Goal: Task Accomplishment & Management: Manage account settings

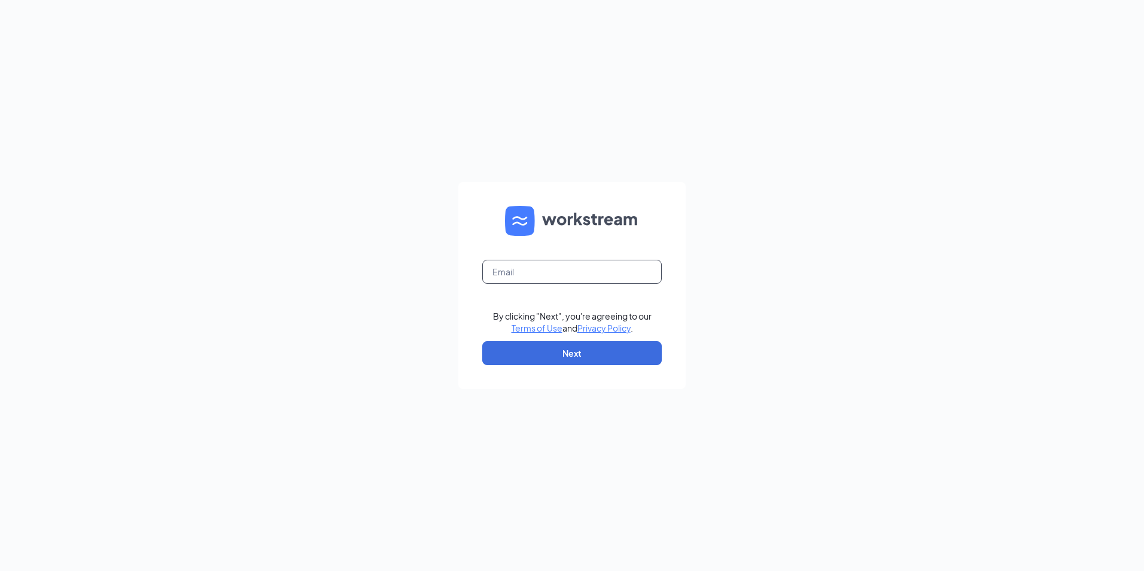
click at [504, 277] on input "text" at bounding box center [571, 272] width 179 height 24
type input "Jkong@marugameudon.com"
drag, startPoint x: 522, startPoint y: 361, endPoint x: 473, endPoint y: 389, distance: 57.4
click at [522, 361] on button "Next" at bounding box center [571, 353] width 179 height 24
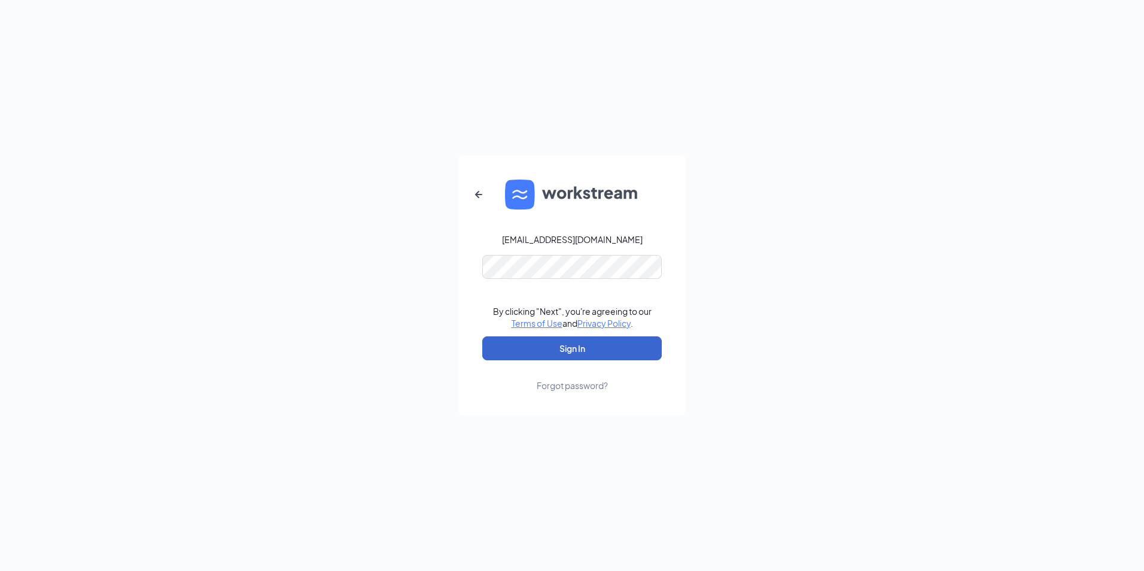
click at [544, 346] on button "Sign In" at bounding box center [571, 348] width 179 height 24
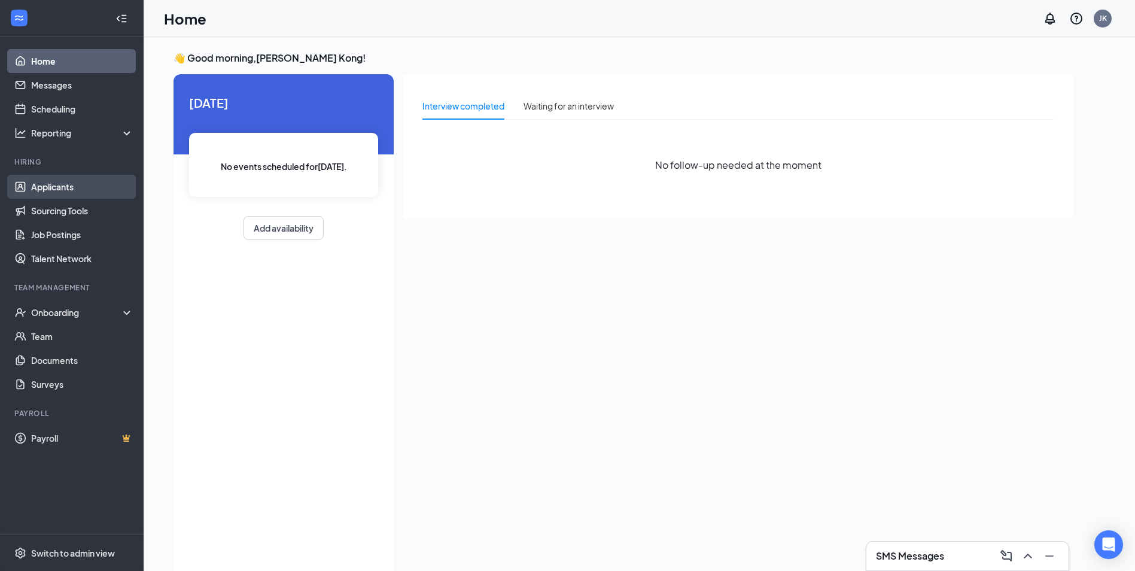
click at [60, 185] on link "Applicants" at bounding box center [82, 187] width 102 height 24
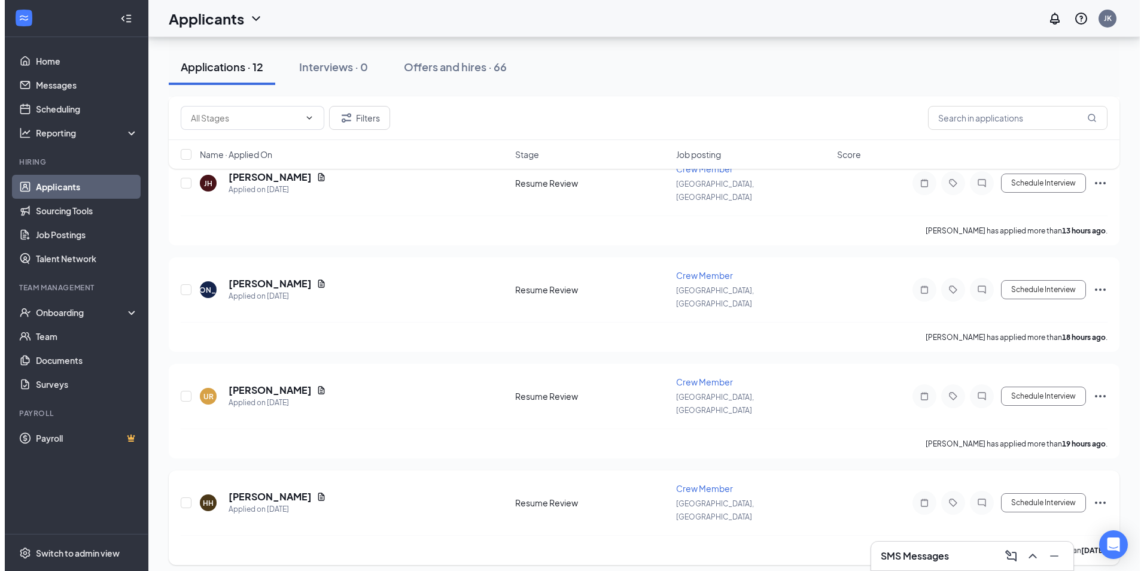
scroll to position [538, 0]
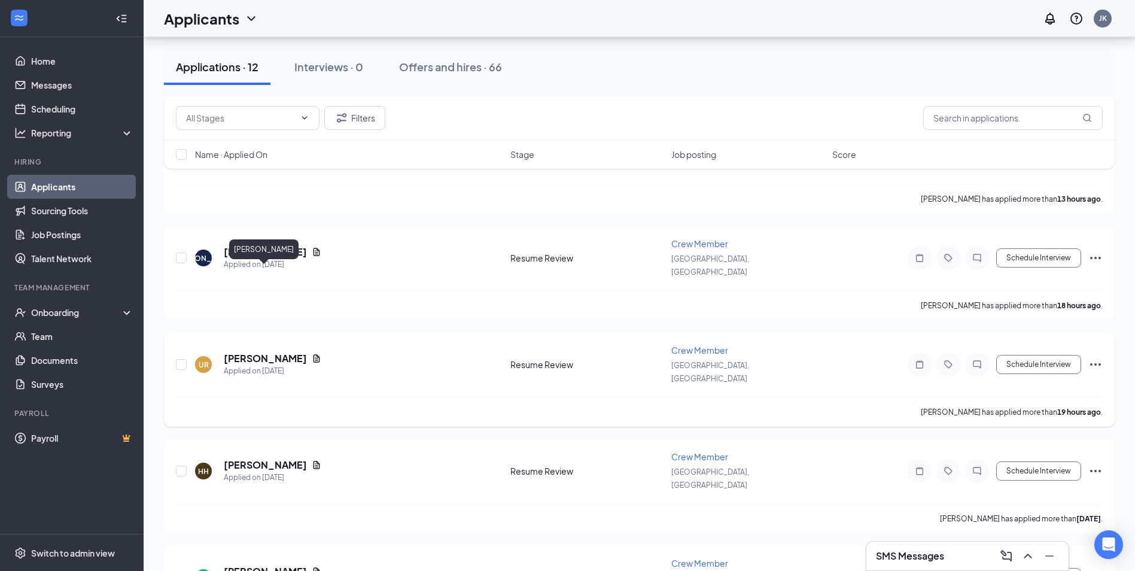
click at [271, 352] on h5 "[PERSON_NAME]" at bounding box center [265, 358] width 83 height 13
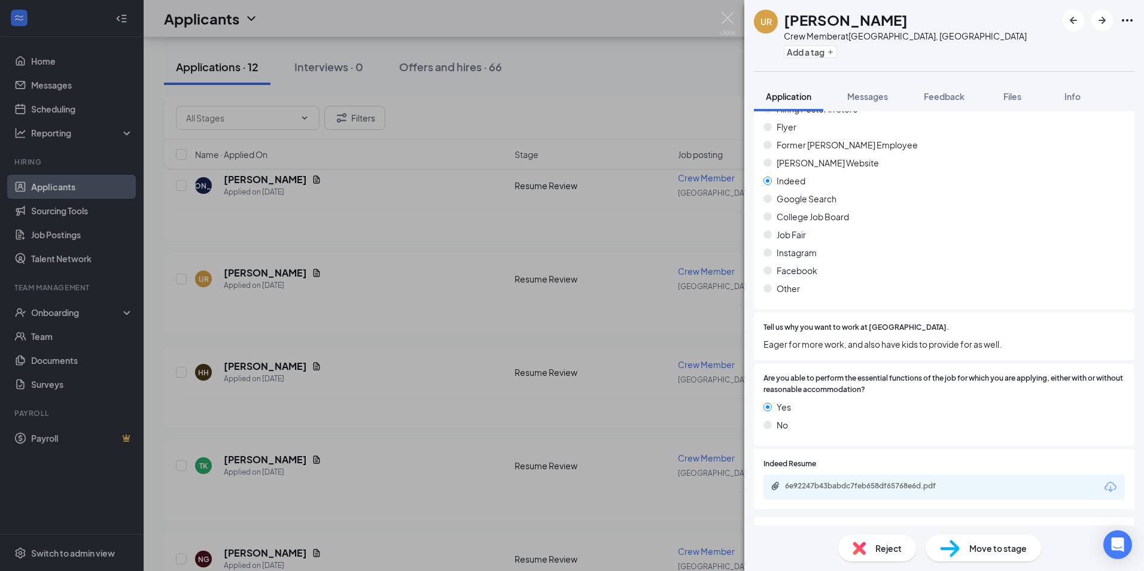
scroll to position [838, 0]
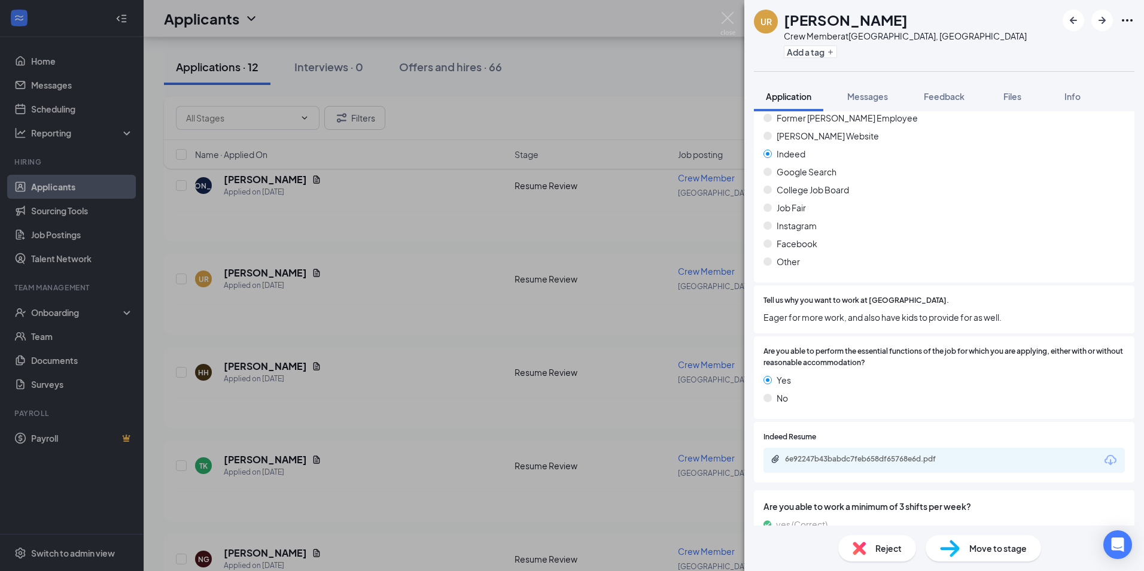
click at [896, 455] on div "6e92247b43babdc7feb658df65768e6d.pdf" at bounding box center [943, 459] width 361 height 25
click at [866, 454] on div "6e92247b43babdc7feb658df65768e6d.pdf" at bounding box center [869, 459] width 168 height 10
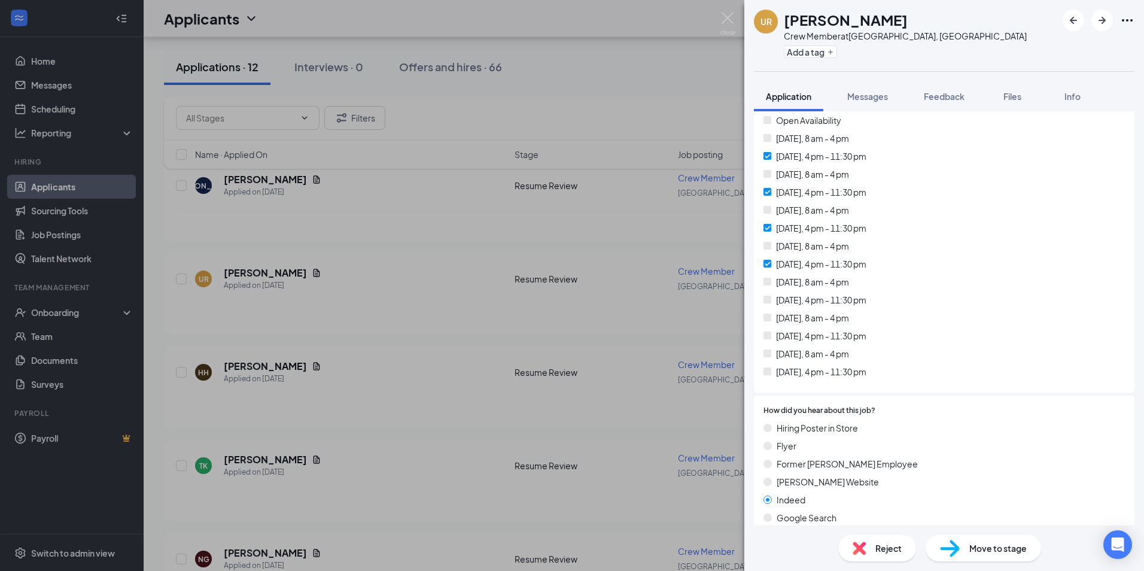
scroll to position [499, 0]
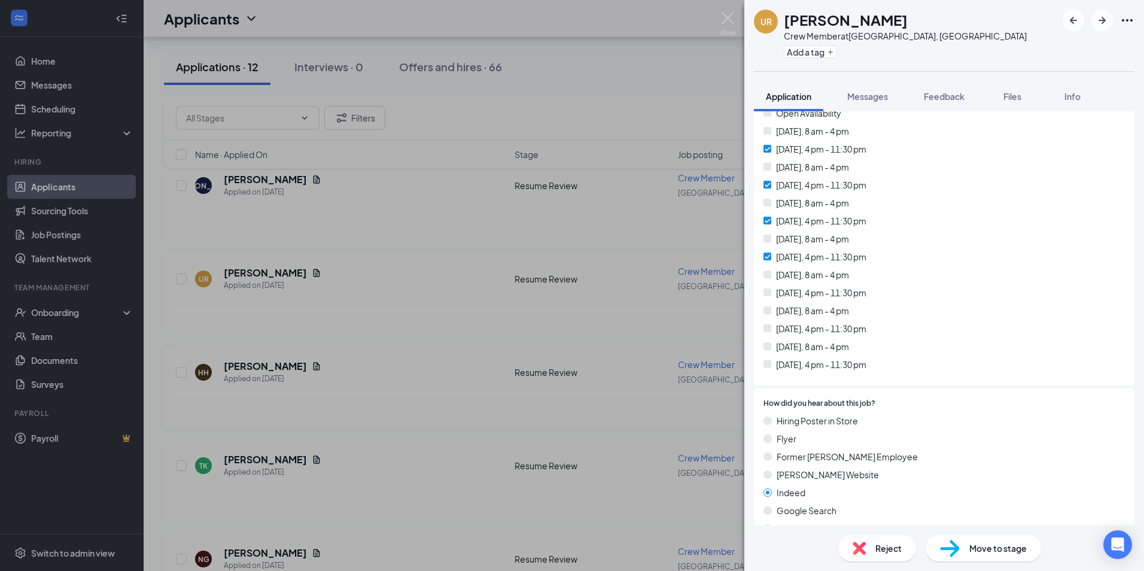
click at [875, 552] on span "Reject" at bounding box center [888, 547] width 26 height 13
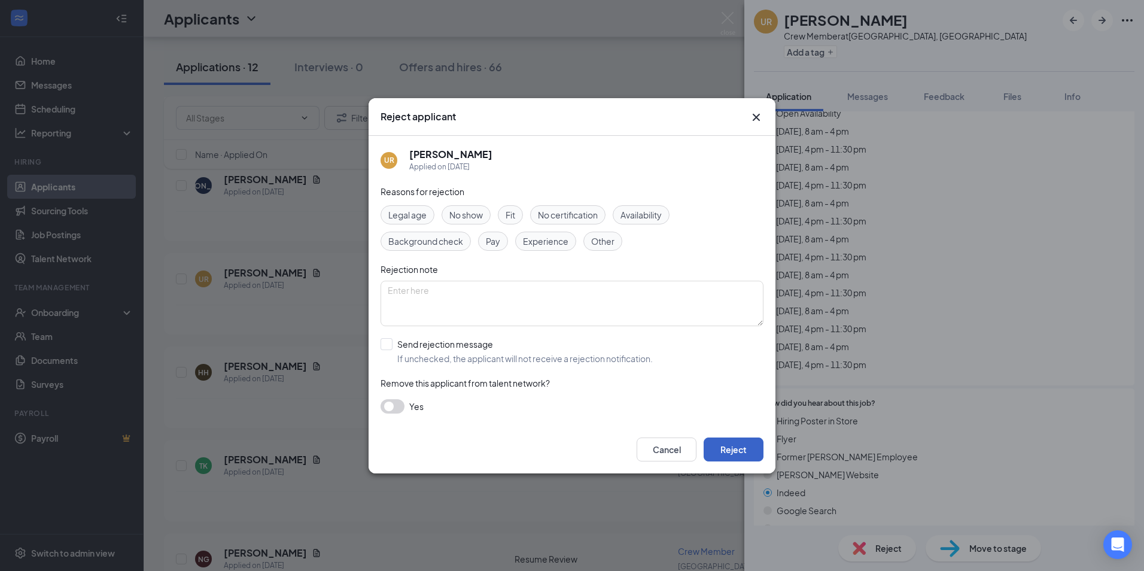
click at [746, 458] on button "Reject" at bounding box center [734, 449] width 60 height 24
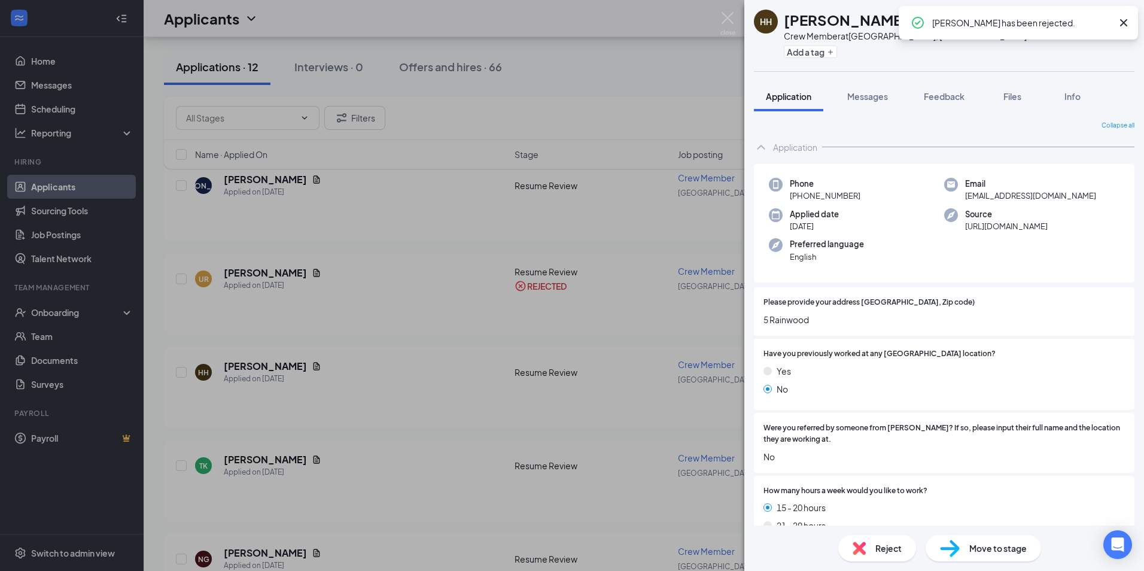
click at [385, 422] on div "HH [PERSON_NAME] Crew Member at [GEOGRAPHIC_DATA], [GEOGRAPHIC_DATA] Add a tag …" at bounding box center [572, 285] width 1144 height 571
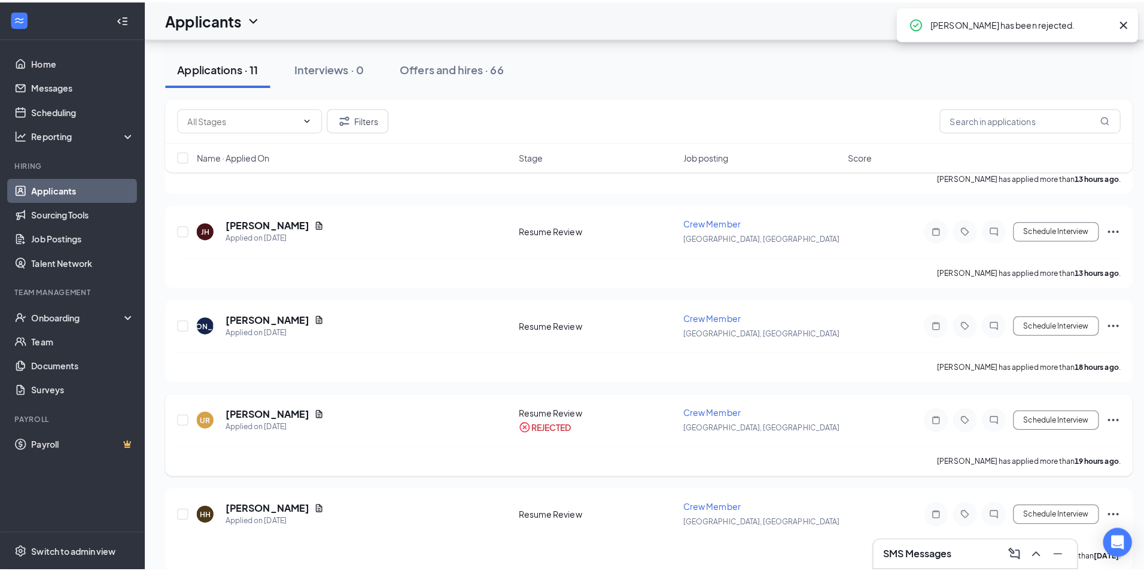
scroll to position [359, 0]
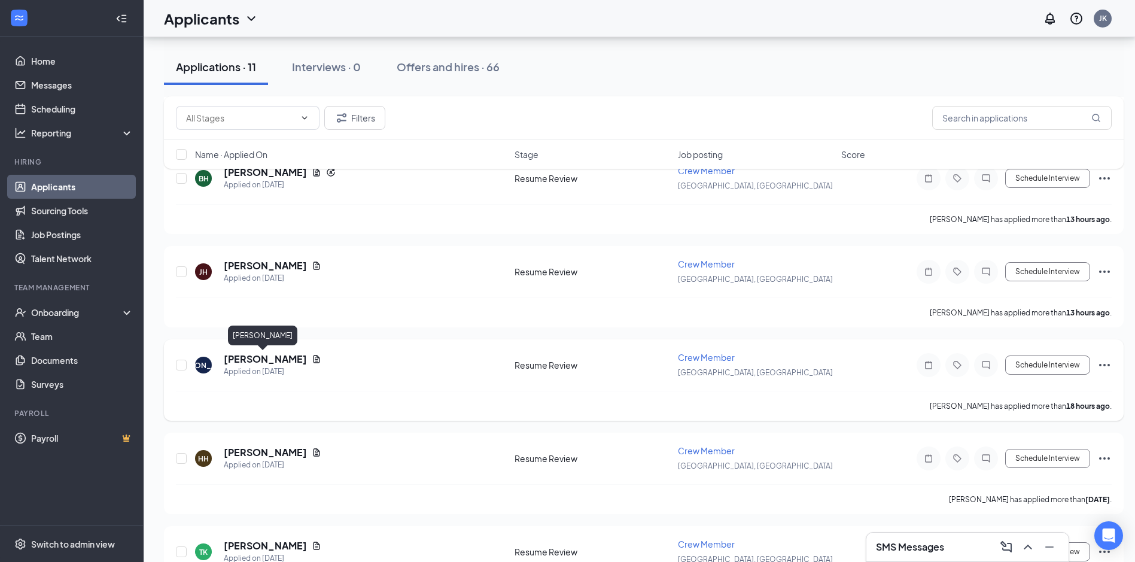
click at [261, 353] on h5 "[PERSON_NAME]" at bounding box center [265, 358] width 83 height 13
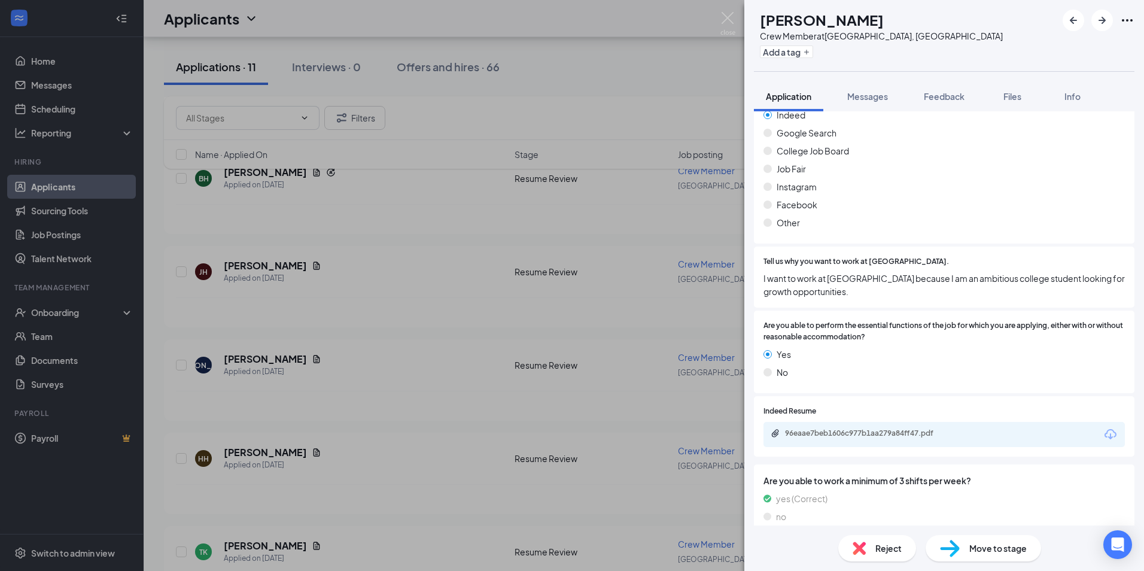
scroll to position [897, 0]
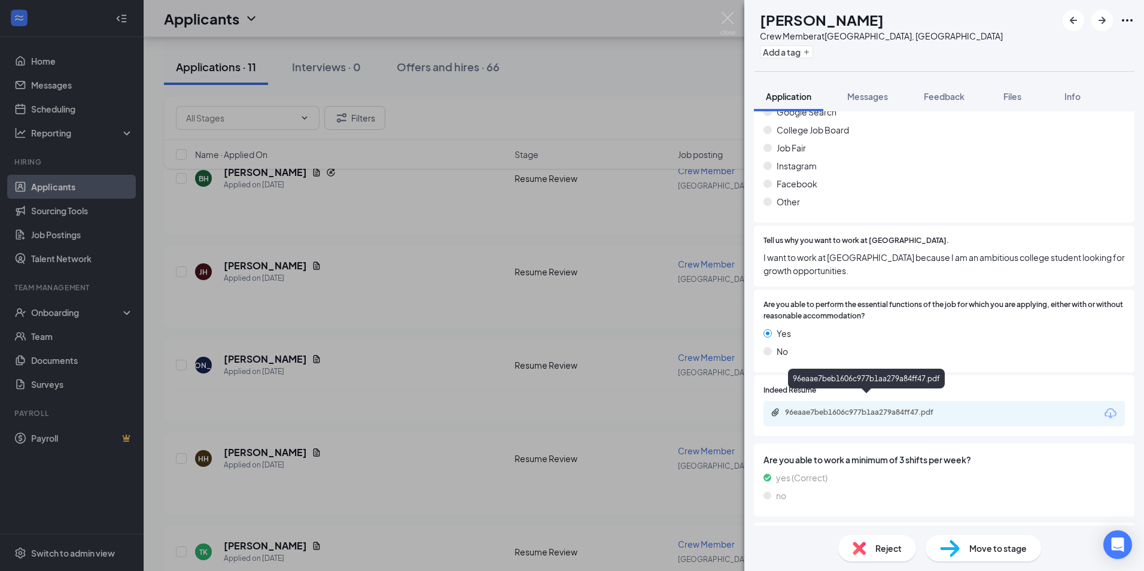
click at [869, 407] on div "96eaae7beb1606c977b1aa279a84ff47.pdf" at bounding box center [869, 412] width 168 height 10
click at [389, 314] on div "[PERSON_NAME] Crew Member at [GEOGRAPHIC_DATA], [GEOGRAPHIC_DATA] Add a tag App…" at bounding box center [572, 285] width 1144 height 571
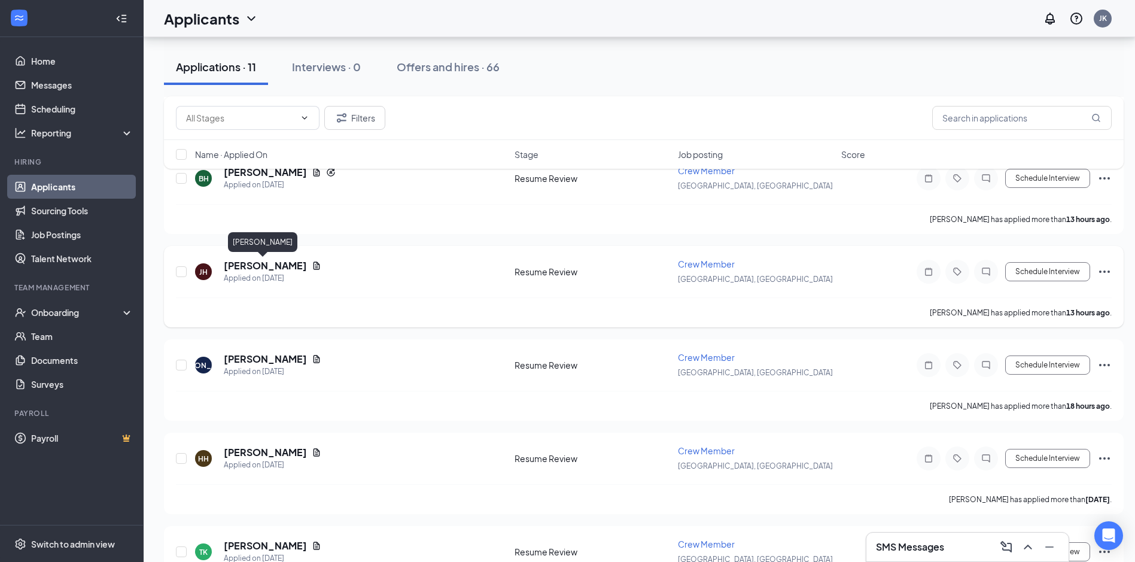
click at [263, 266] on h5 "[PERSON_NAME]" at bounding box center [265, 265] width 83 height 13
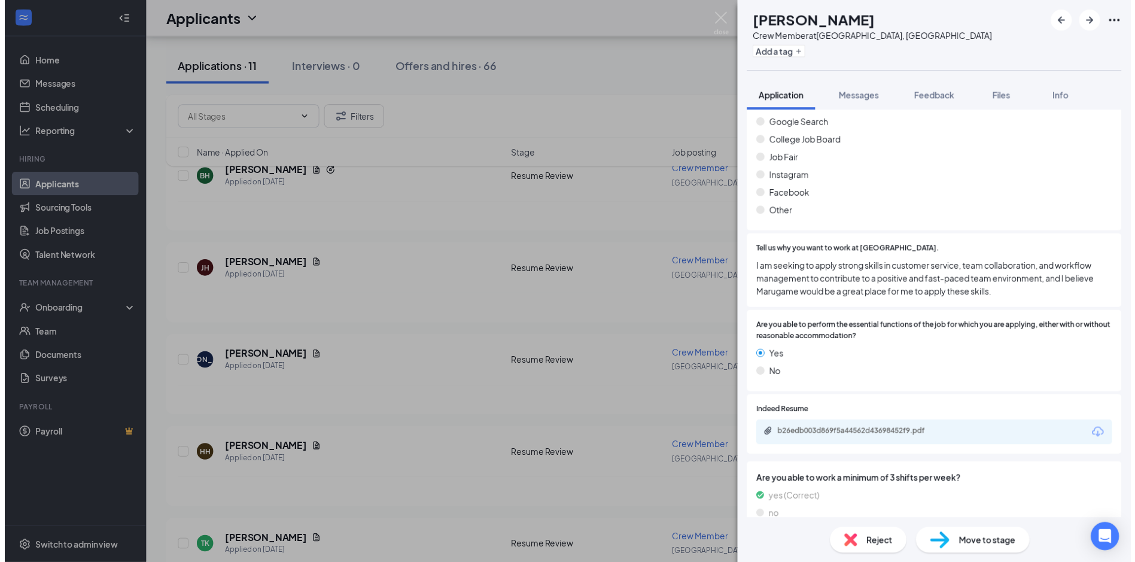
scroll to position [838, 0]
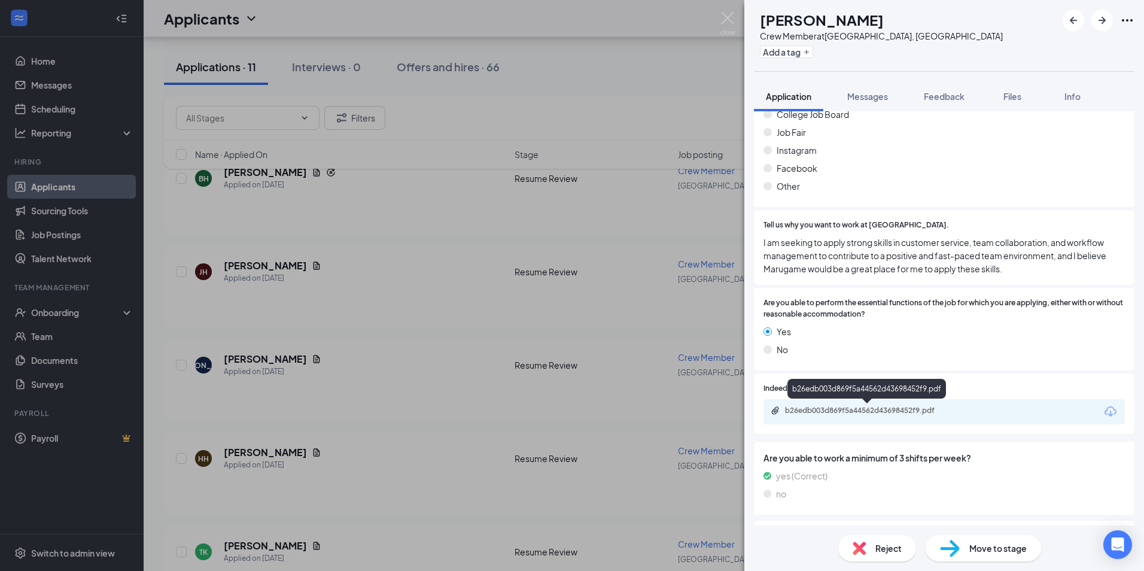
click at [906, 411] on div "b26edb003d869f5a44562d43698452f9.pdf" at bounding box center [869, 411] width 168 height 10
click at [368, 286] on div "[PERSON_NAME] Crew Member at [GEOGRAPHIC_DATA], [GEOGRAPHIC_DATA] Add a tag App…" at bounding box center [572, 285] width 1144 height 571
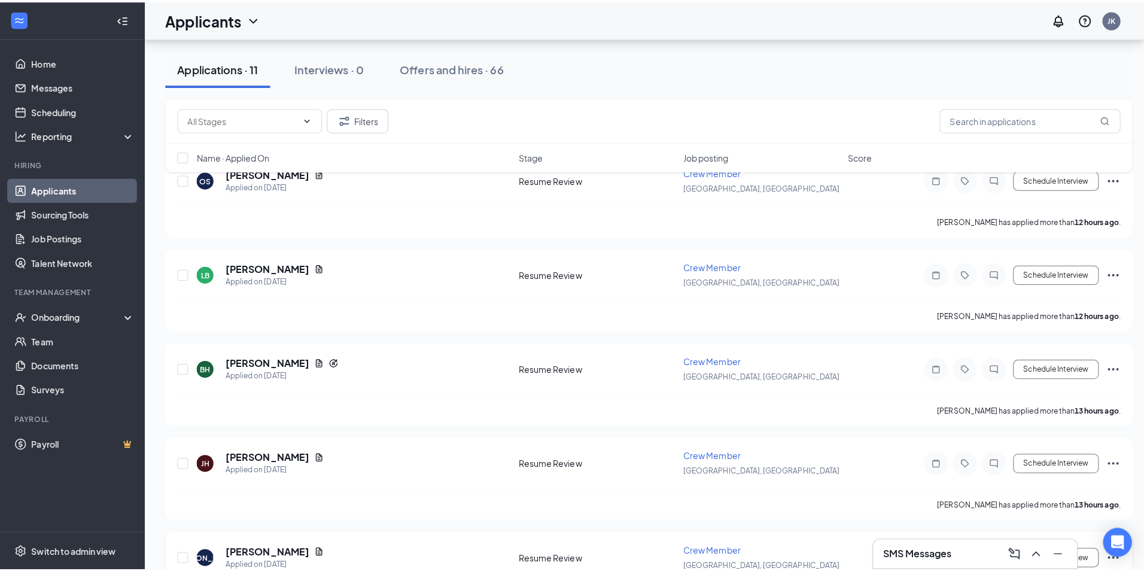
scroll to position [120, 0]
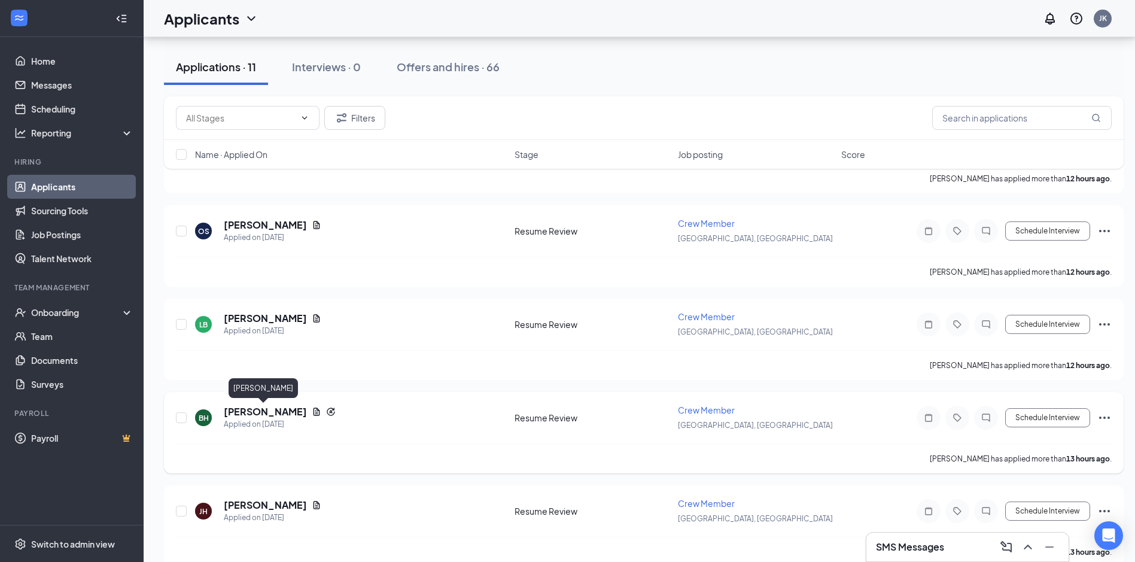
click at [231, 406] on h5 "[PERSON_NAME]" at bounding box center [265, 411] width 83 height 13
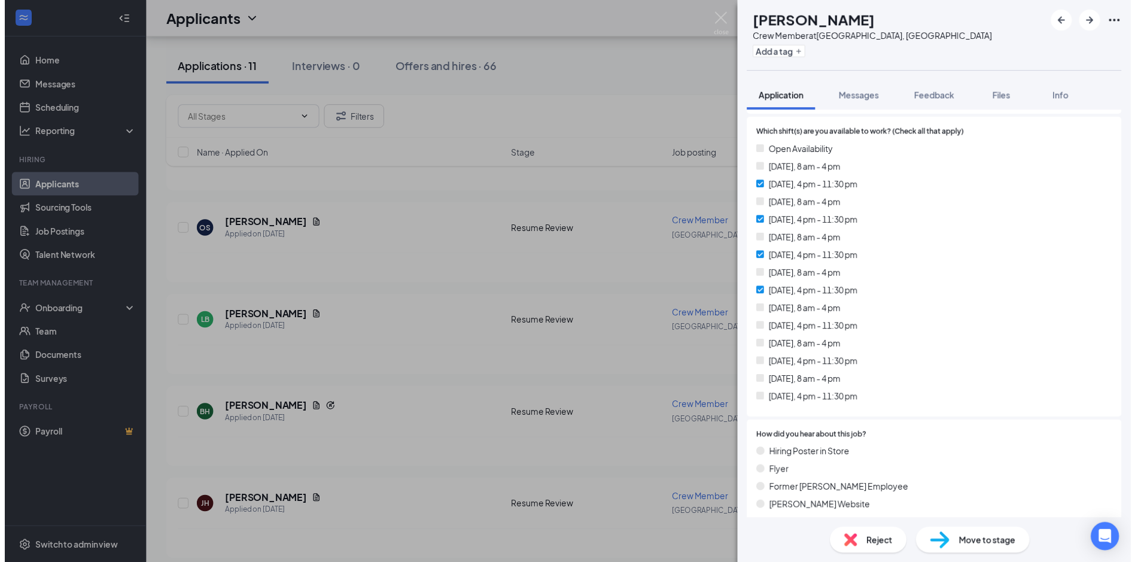
scroll to position [538, 0]
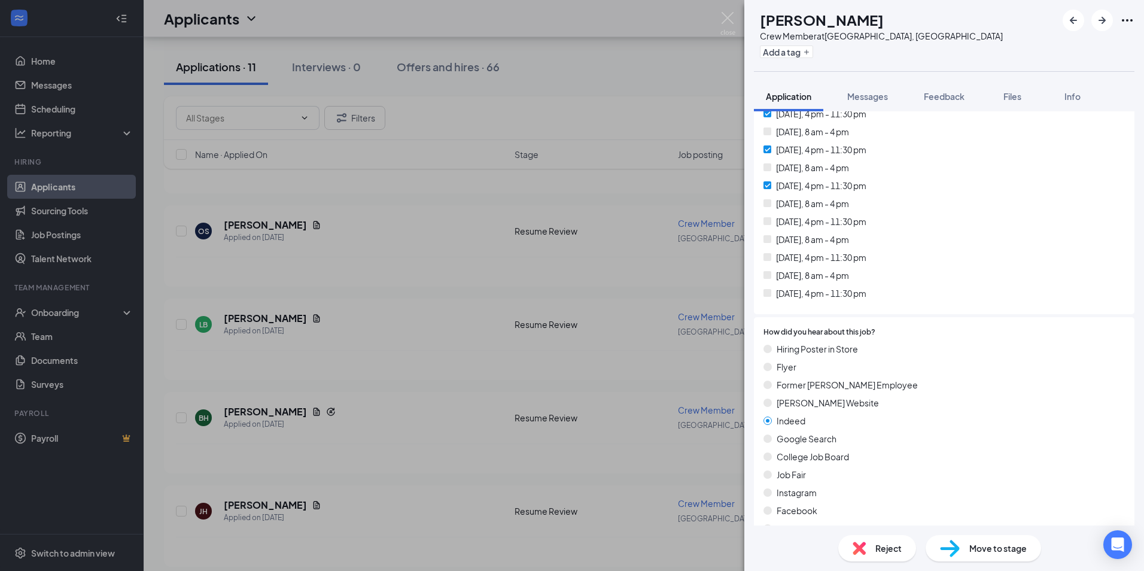
click at [906, 552] on div "Reject" at bounding box center [877, 548] width 78 height 26
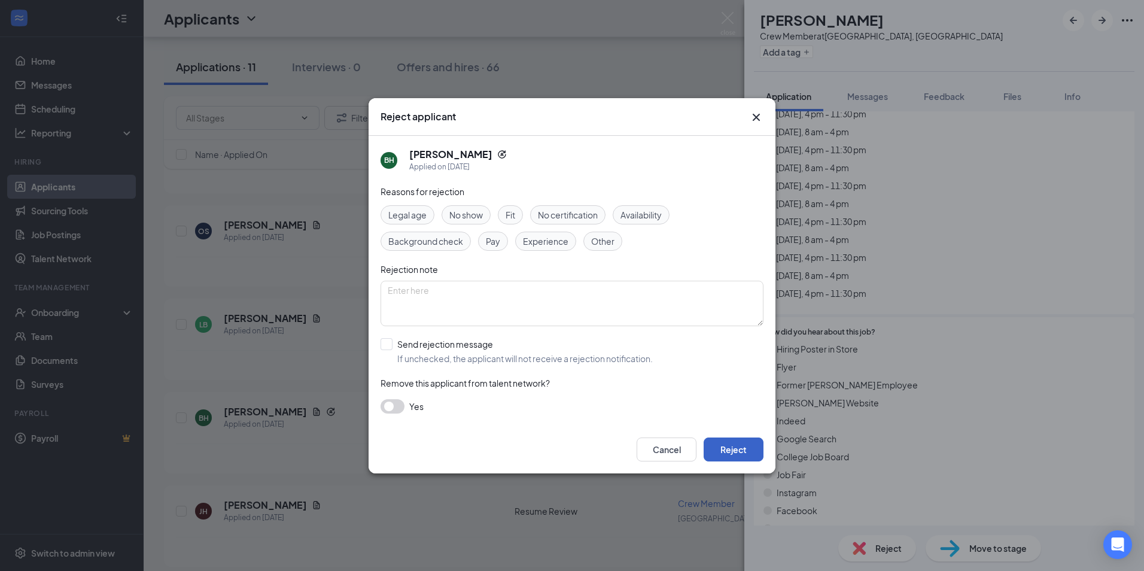
click at [749, 458] on button "Reject" at bounding box center [734, 449] width 60 height 24
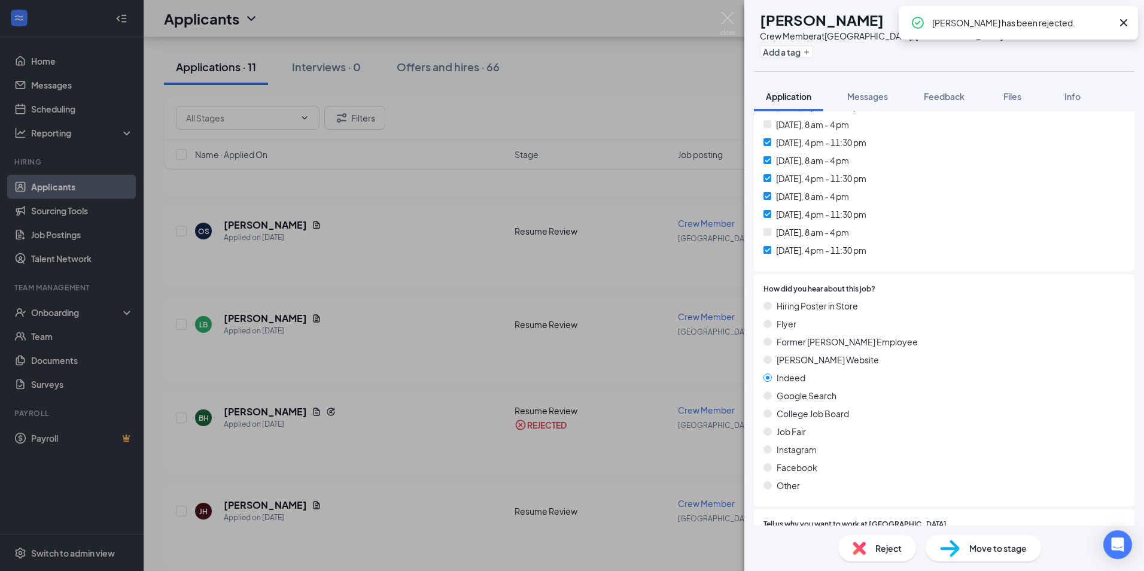
click at [406, 419] on div "[PERSON_NAME] Crew Member at [GEOGRAPHIC_DATA], [GEOGRAPHIC_DATA] Add a tag App…" at bounding box center [572, 285] width 1144 height 571
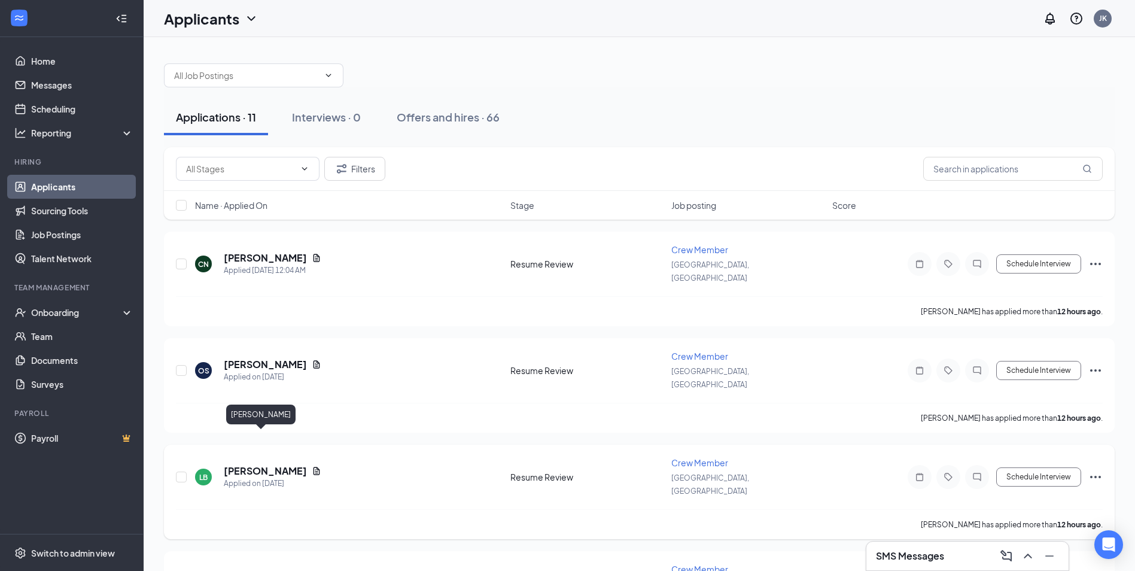
click at [243, 464] on h5 "[PERSON_NAME]" at bounding box center [265, 470] width 83 height 13
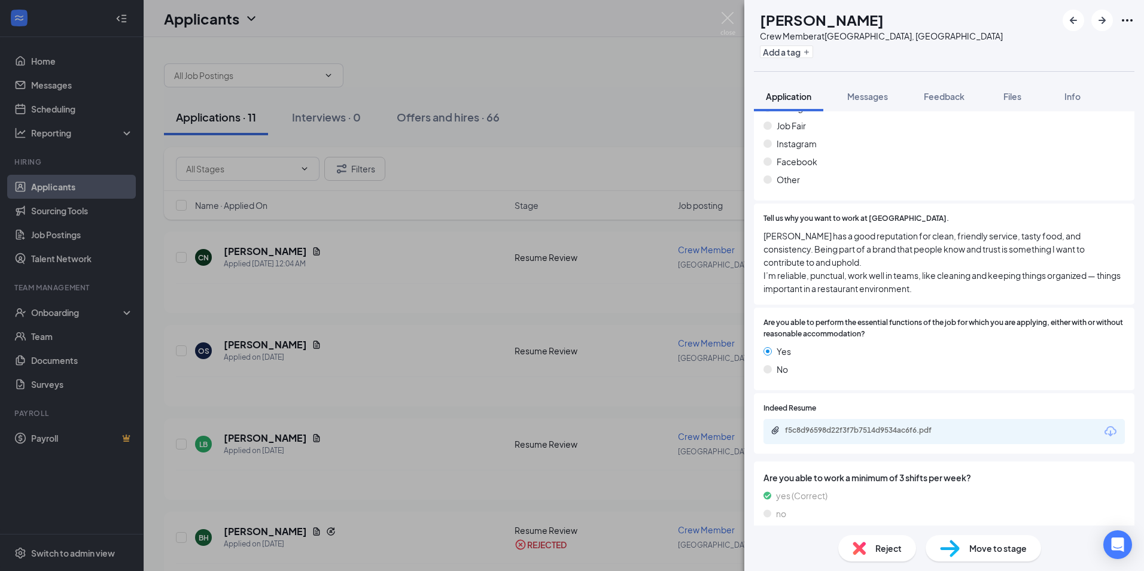
scroll to position [957, 0]
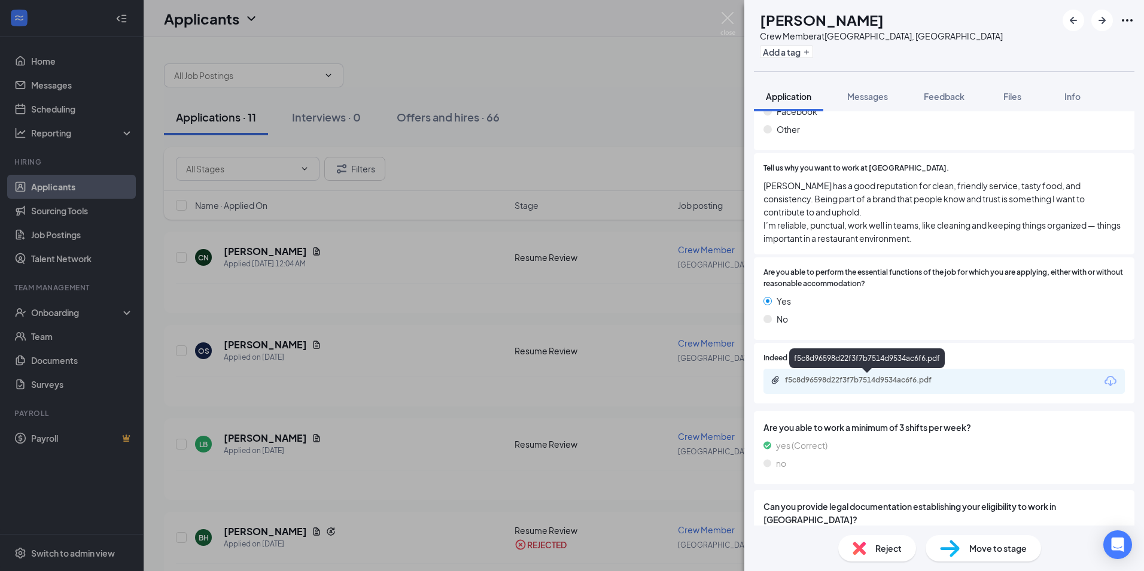
click at [893, 380] on div "f5c8d96598d22f3f7b7514d9534ac6f6.pdf" at bounding box center [869, 380] width 168 height 10
click at [383, 413] on div "LB [PERSON_NAME] Crew Member at [GEOGRAPHIC_DATA], [GEOGRAPHIC_DATA] Add a tag …" at bounding box center [572, 285] width 1144 height 571
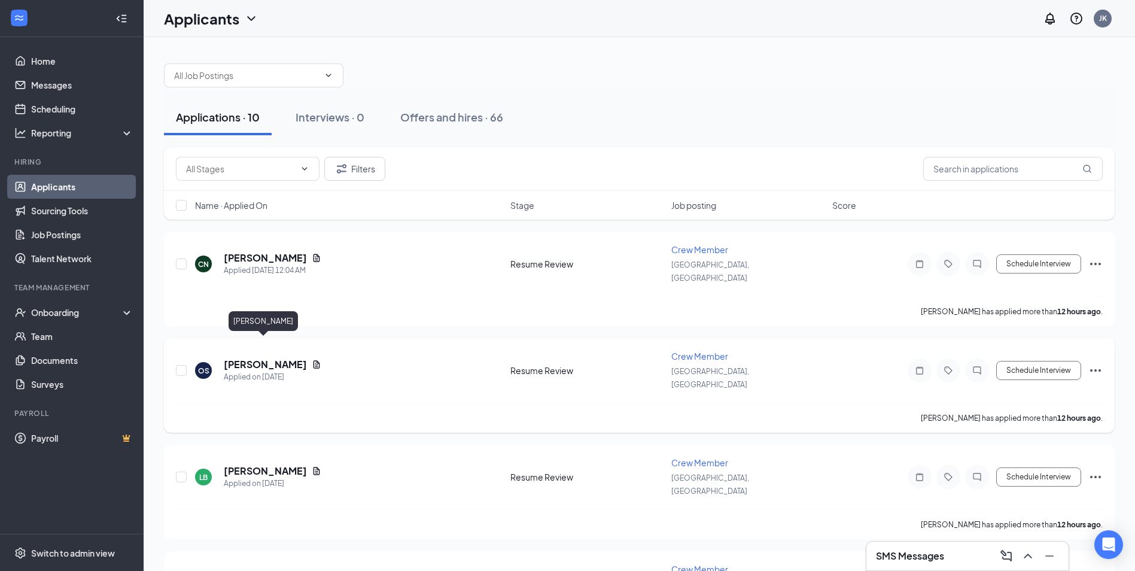
click at [257, 358] on h5 "[PERSON_NAME]" at bounding box center [265, 364] width 83 height 13
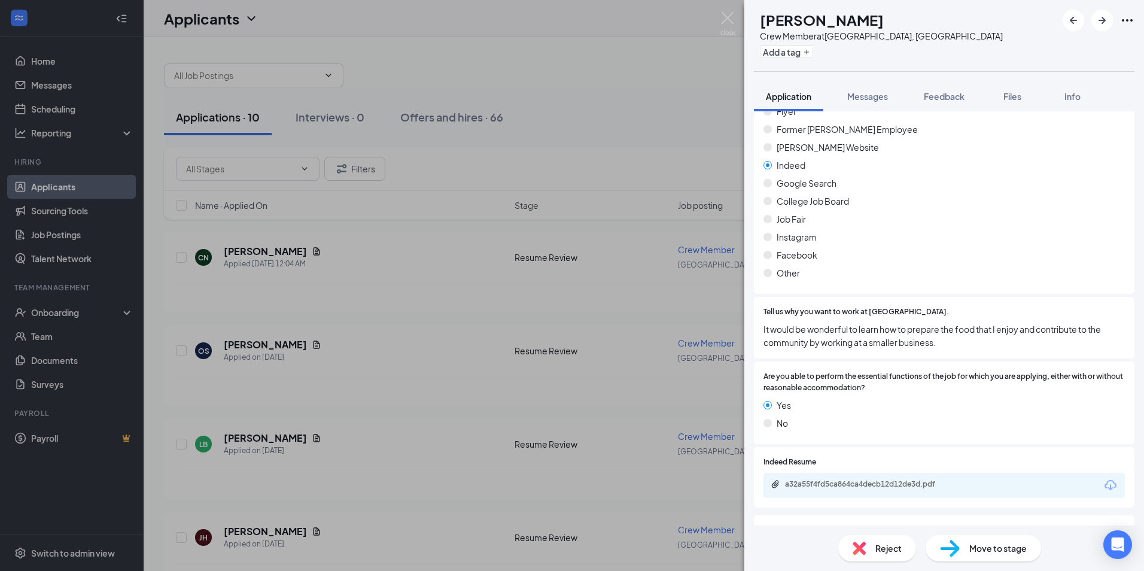
scroll to position [778, 0]
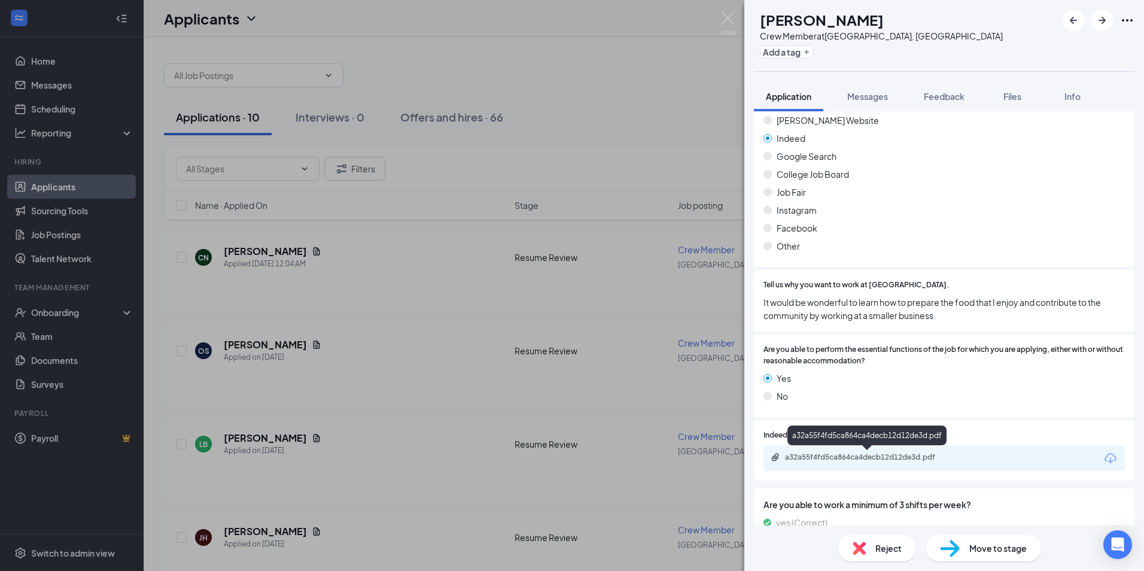
click at [901, 459] on div "a32a55f4fd5ca864ca4decb12d12de3d.pdf" at bounding box center [869, 457] width 168 height 10
click at [452, 328] on div "OS [PERSON_NAME] Crew Member at [GEOGRAPHIC_DATA], [GEOGRAPHIC_DATA] Add a tag …" at bounding box center [572, 285] width 1144 height 571
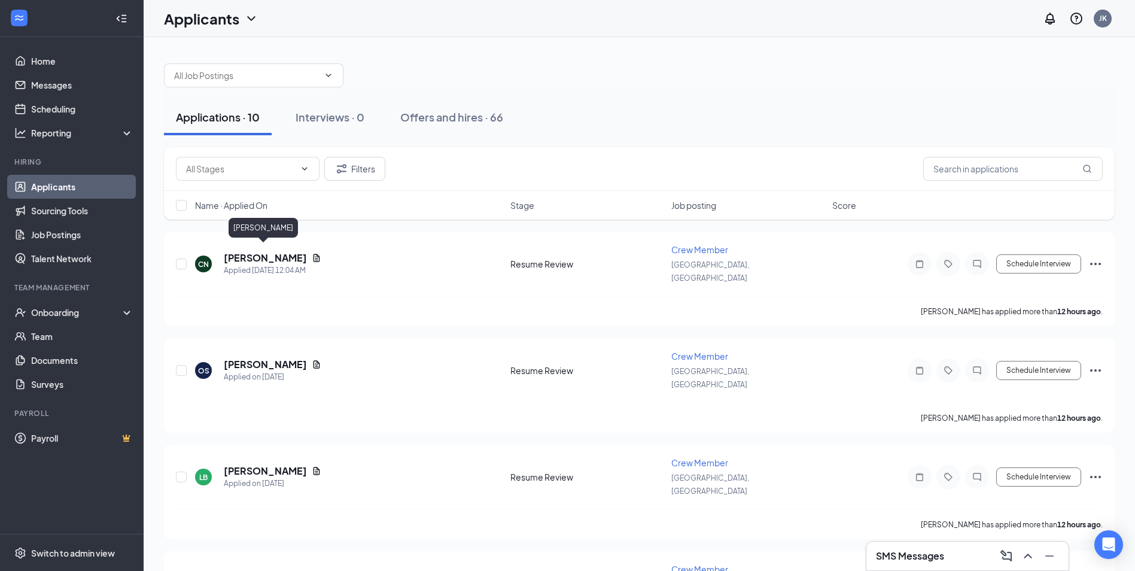
click at [261, 239] on div "[PERSON_NAME]" at bounding box center [263, 230] width 69 height 25
click at [256, 255] on h5 "[PERSON_NAME]" at bounding box center [265, 257] width 83 height 13
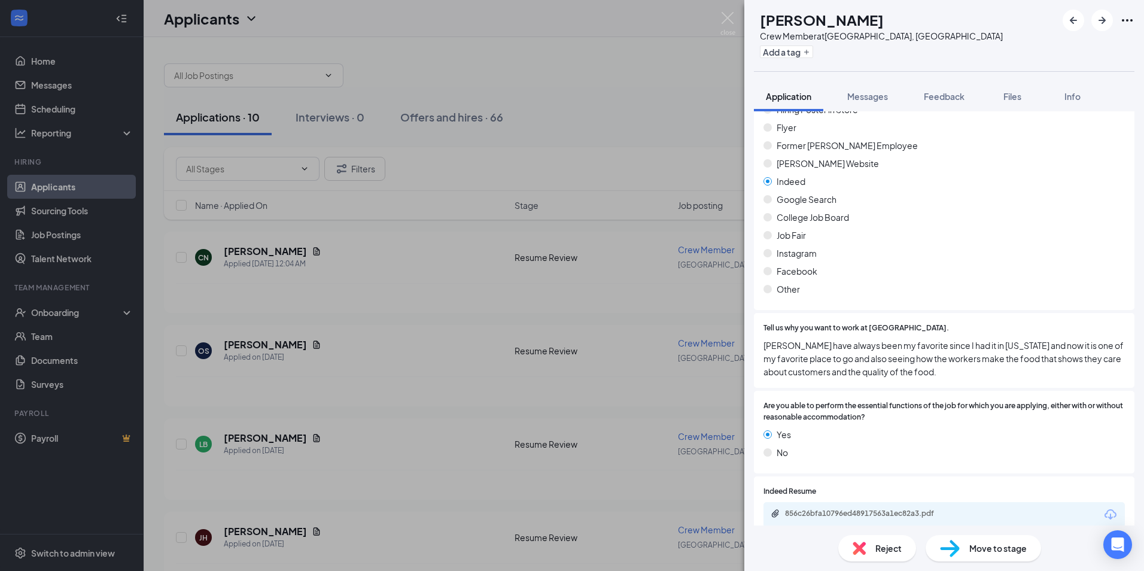
scroll to position [838, 0]
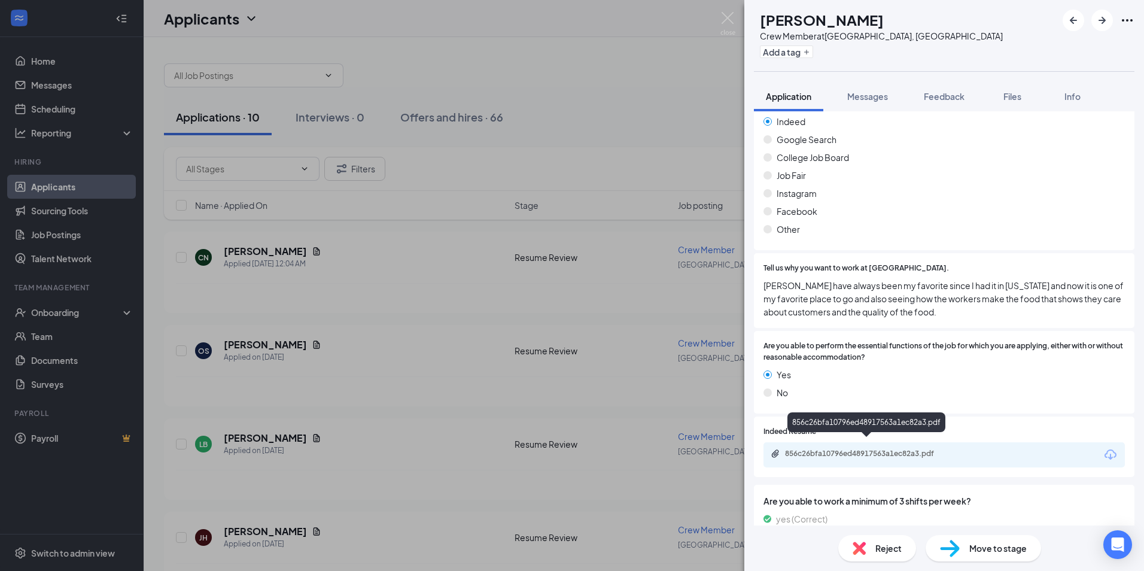
click at [839, 449] on div "856c26bfa10796ed48917563a1ec82a3.pdf" at bounding box center [869, 454] width 168 height 10
drag, startPoint x: 361, startPoint y: 309, endPoint x: 122, endPoint y: 280, distance: 241.1
click at [362, 309] on div "CN [PERSON_NAME] Crew Member at [GEOGRAPHIC_DATA], [GEOGRAPHIC_DATA] Add a tag …" at bounding box center [572, 285] width 1144 height 571
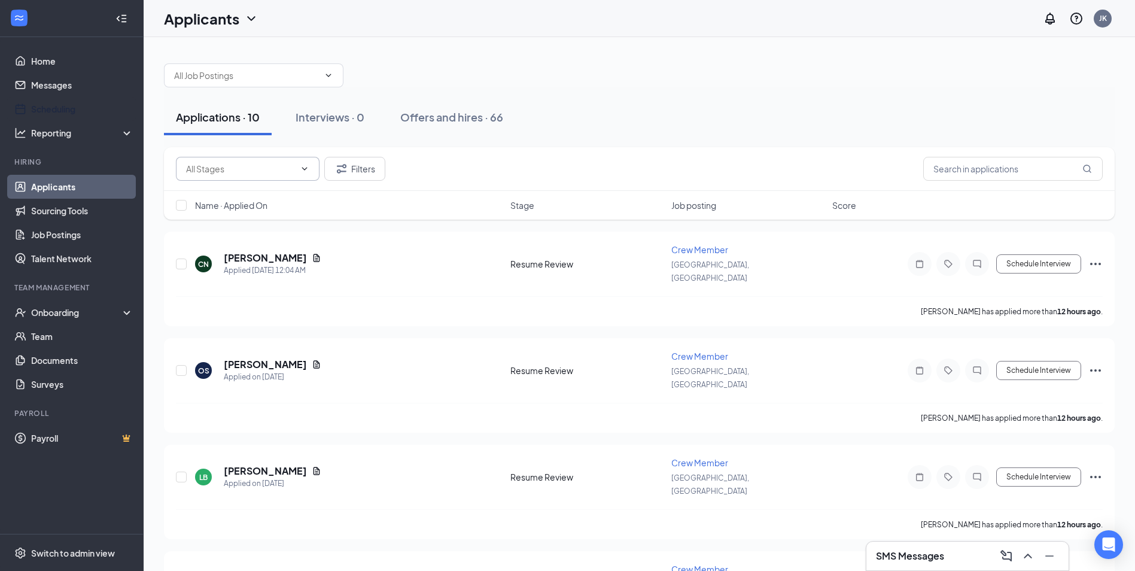
drag, startPoint x: 68, startPoint y: 106, endPoint x: 316, endPoint y: 175, distance: 257.8
click at [68, 106] on link "Scheduling" at bounding box center [82, 109] width 102 height 24
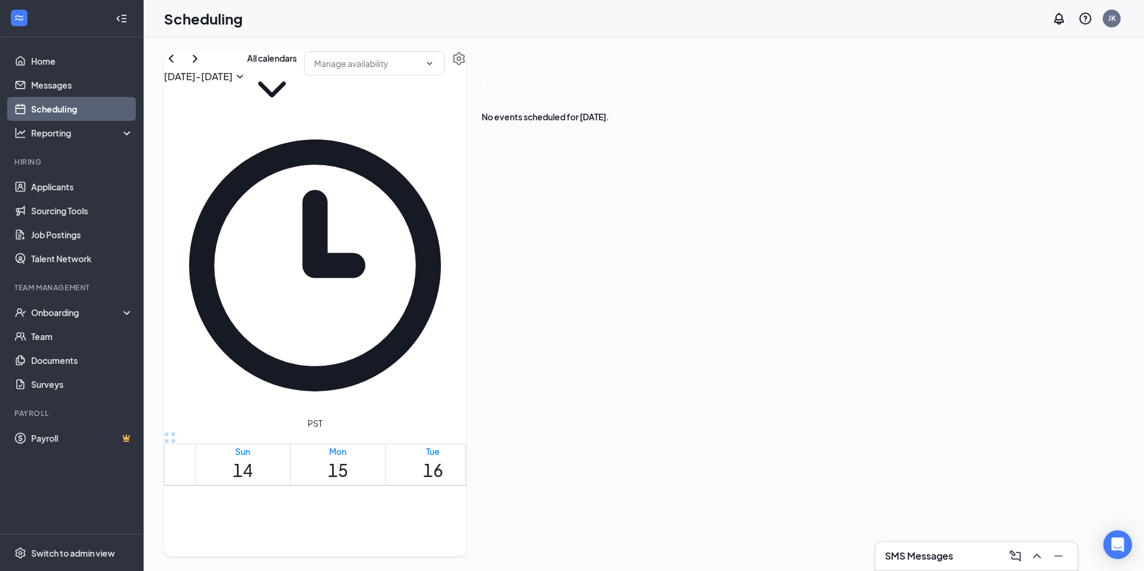
scroll to position [887, 0]
drag, startPoint x: 532, startPoint y: 349, endPoint x: 526, endPoint y: 424, distance: 75.6
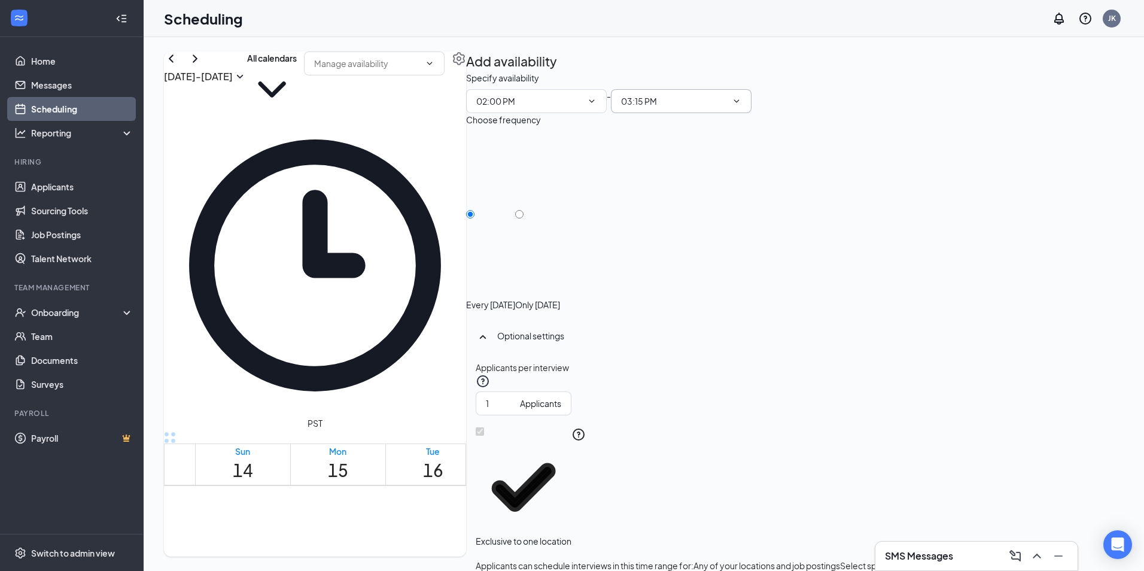
click at [741, 106] on icon "ChevronDown" at bounding box center [737, 101] width 10 height 10
click at [523, 210] on input "Only [DATE]" at bounding box center [519, 214] width 8 height 8
radio input "true"
radio input "false"
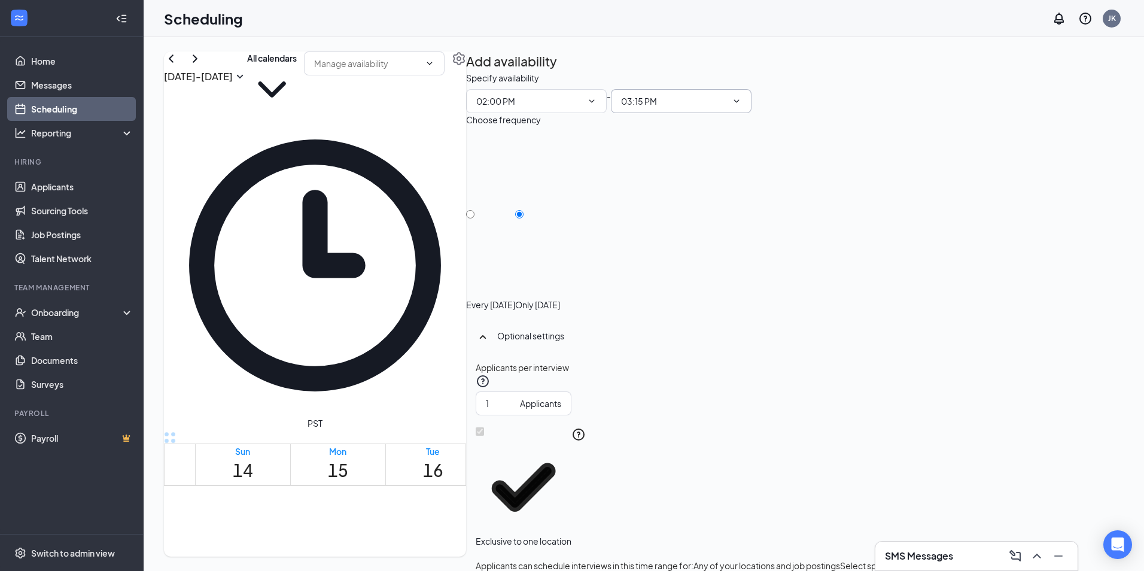
click at [751, 113] on span "03:15 PM" at bounding box center [681, 101] width 141 height 24
click at [582, 108] on input "02:00 PM" at bounding box center [529, 101] width 106 height 13
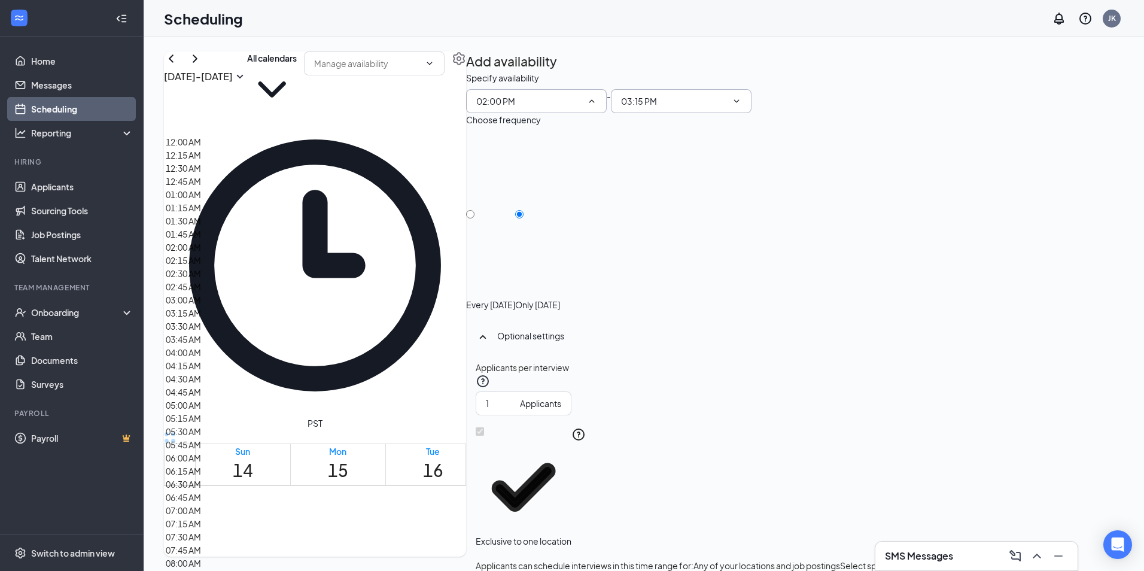
click at [727, 108] on input "03:15 PM" at bounding box center [674, 101] width 106 height 13
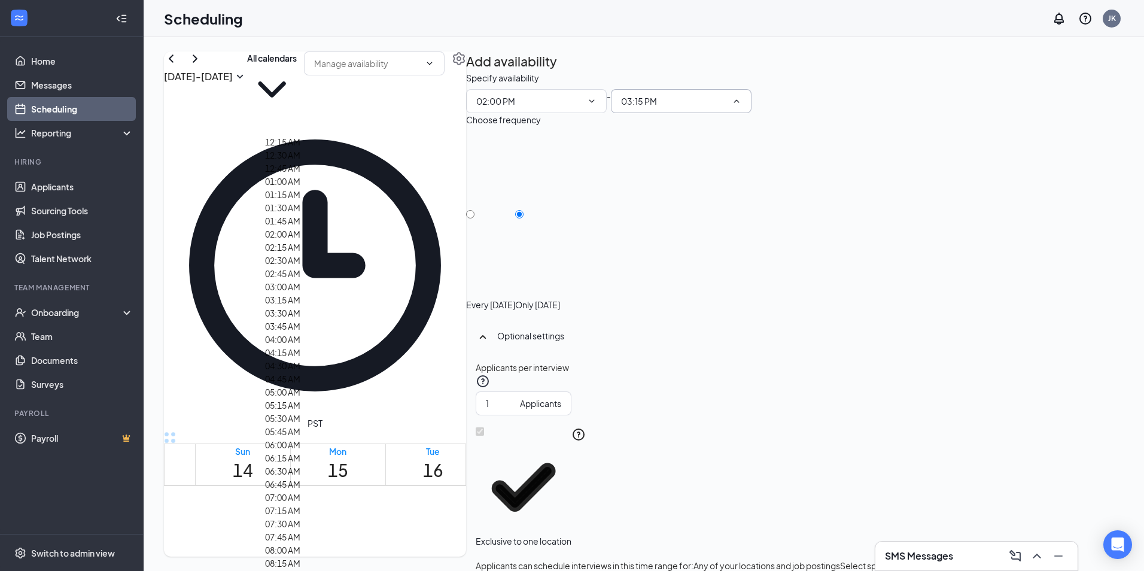
scroll to position [1795, 0]
type input "04:30 PM"
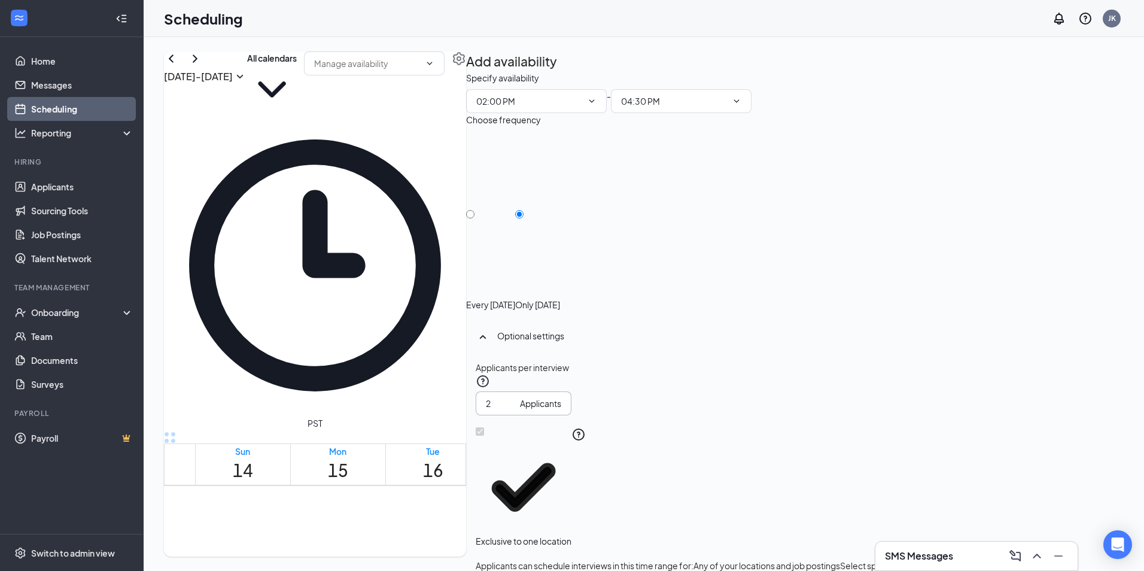
type input "2"
click at [515, 397] on input "2" at bounding box center [500, 403] width 29 height 13
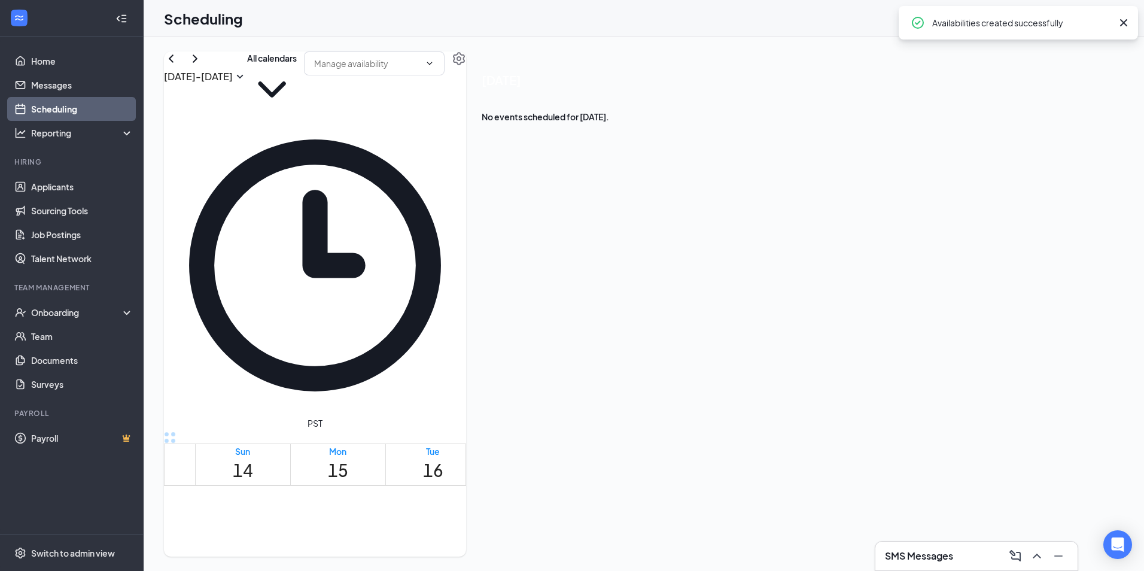
drag, startPoint x: 645, startPoint y: 350, endPoint x: 657, endPoint y: 517, distance: 167.9
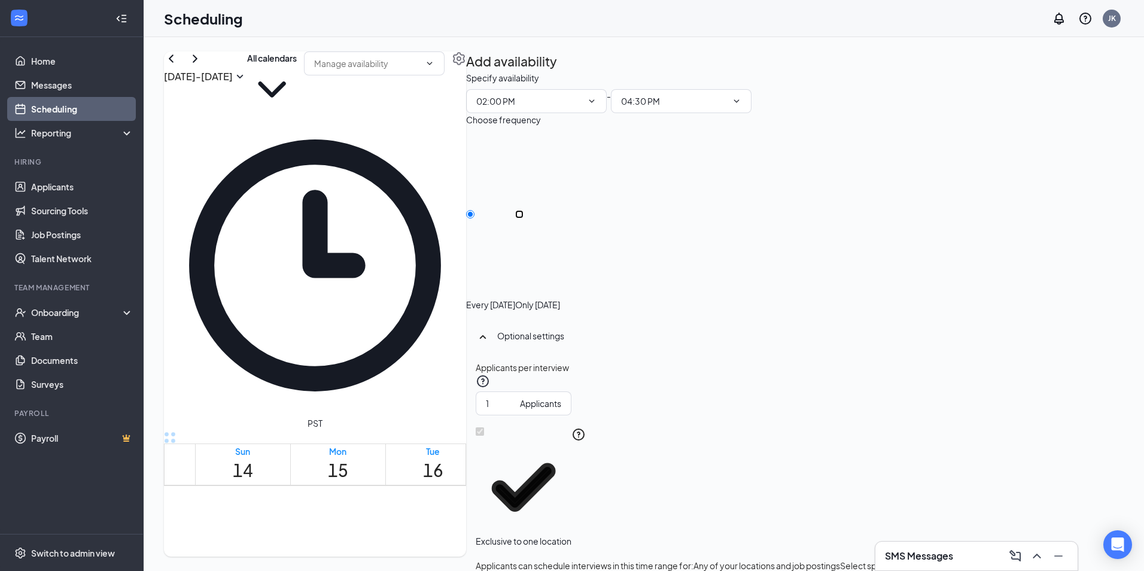
click at [523, 210] on input "Only [DATE]" at bounding box center [519, 214] width 8 height 8
radio input "true"
radio input "false"
type input "2"
click at [515, 397] on input "2" at bounding box center [500, 403] width 29 height 13
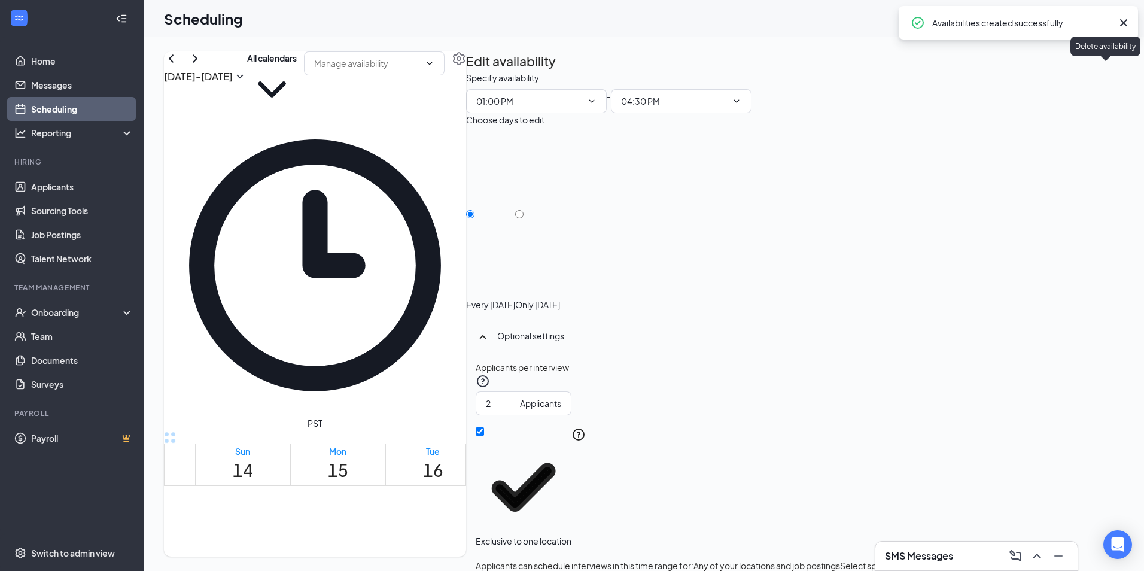
click at [479, 72] on icon "TrashOutline" at bounding box center [473, 78] width 11 height 12
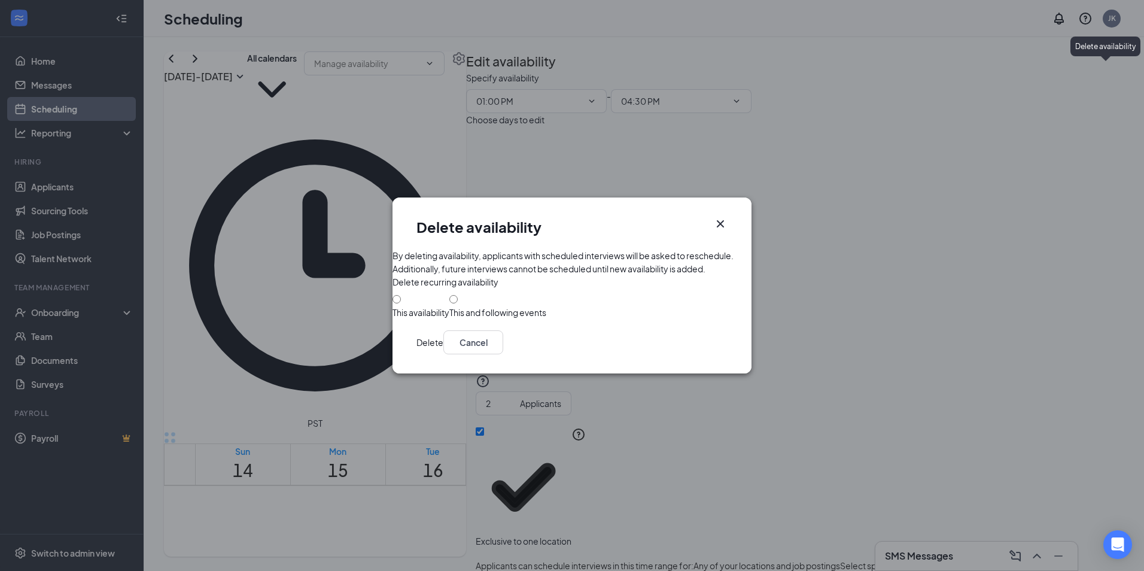
click at [449, 318] on div "This and following events" at bounding box center [497, 312] width 97 height 12
click at [449, 303] on input "This and following events" at bounding box center [453, 299] width 8 height 8
radio input "true"
click at [443, 354] on button "Delete" at bounding box center [429, 342] width 27 height 24
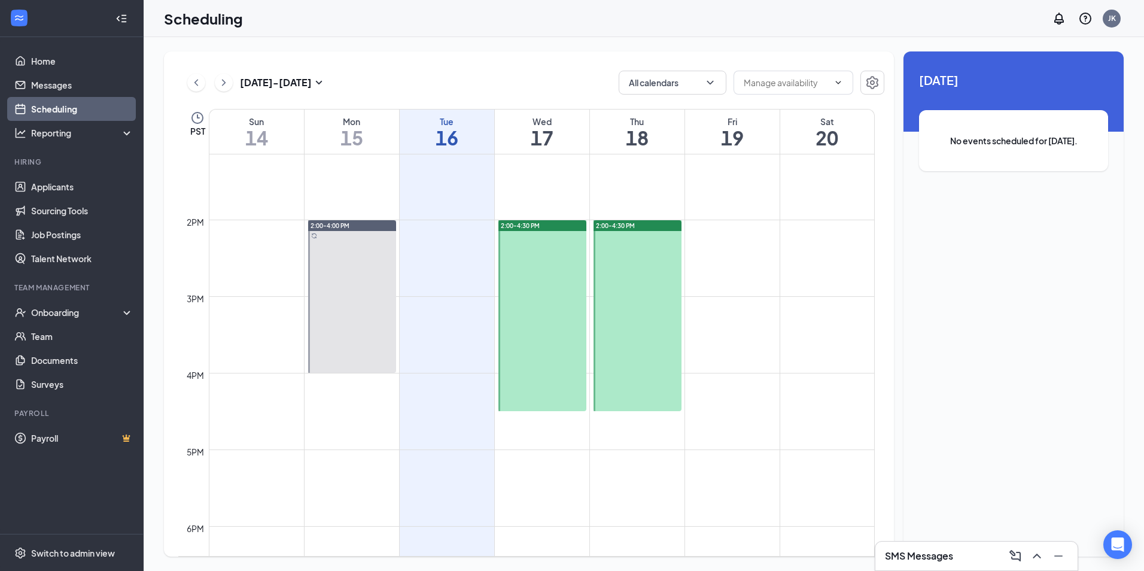
scroll to position [947, 0]
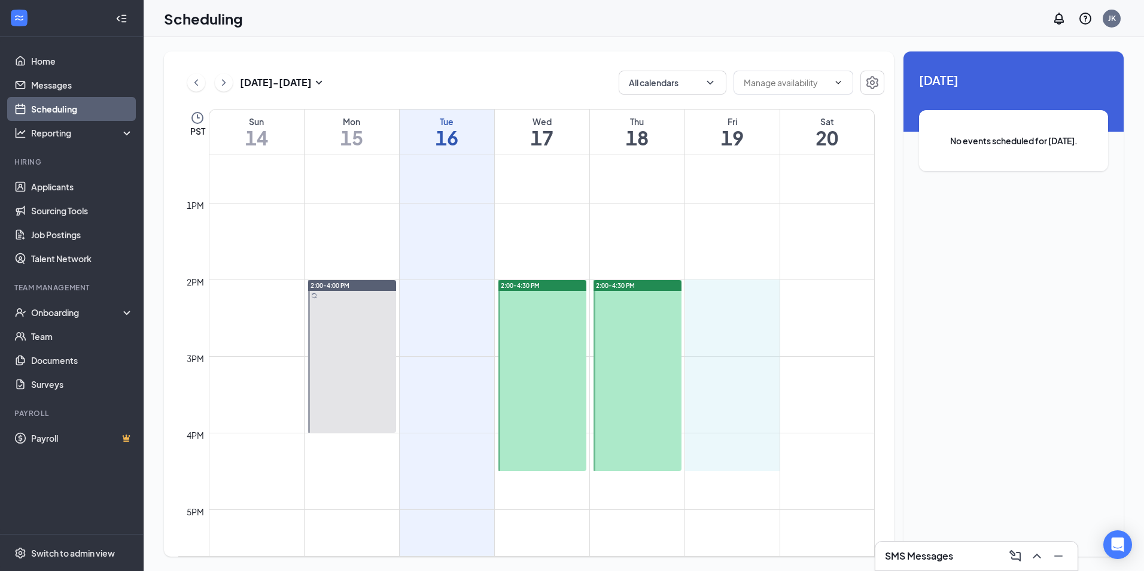
drag, startPoint x: 726, startPoint y: 282, endPoint x: 735, endPoint y: 452, distance: 170.1
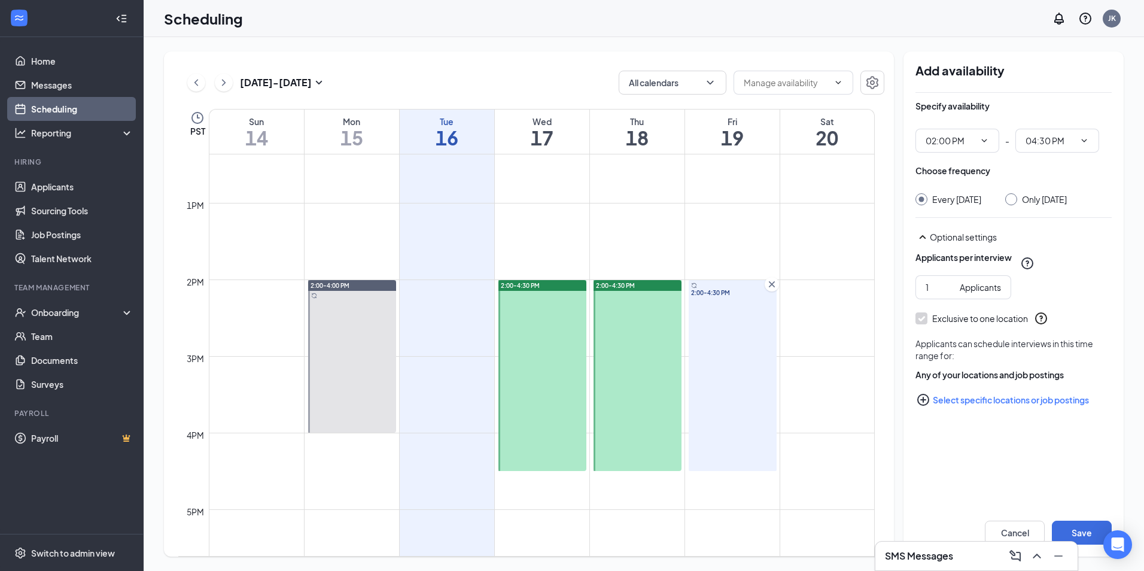
click at [1005, 194] on input "Only Friday, Sep 19" at bounding box center [1009, 197] width 8 height 8
radio input "true"
radio input "false"
type input "2"
click at [946, 282] on input "2" at bounding box center [939, 287] width 29 height 13
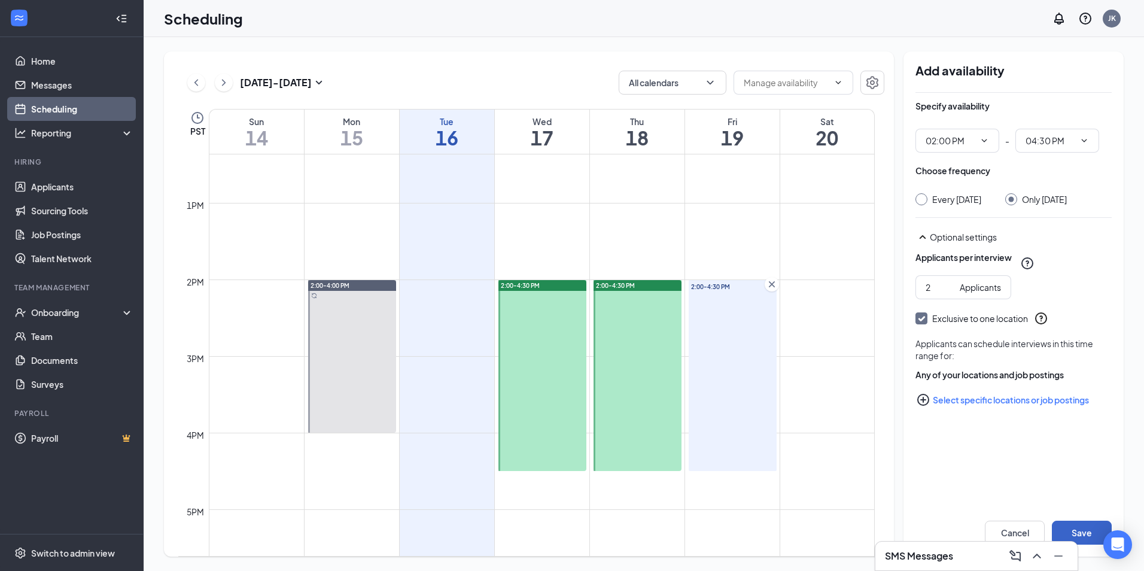
click at [1076, 526] on button "Save" at bounding box center [1082, 532] width 60 height 24
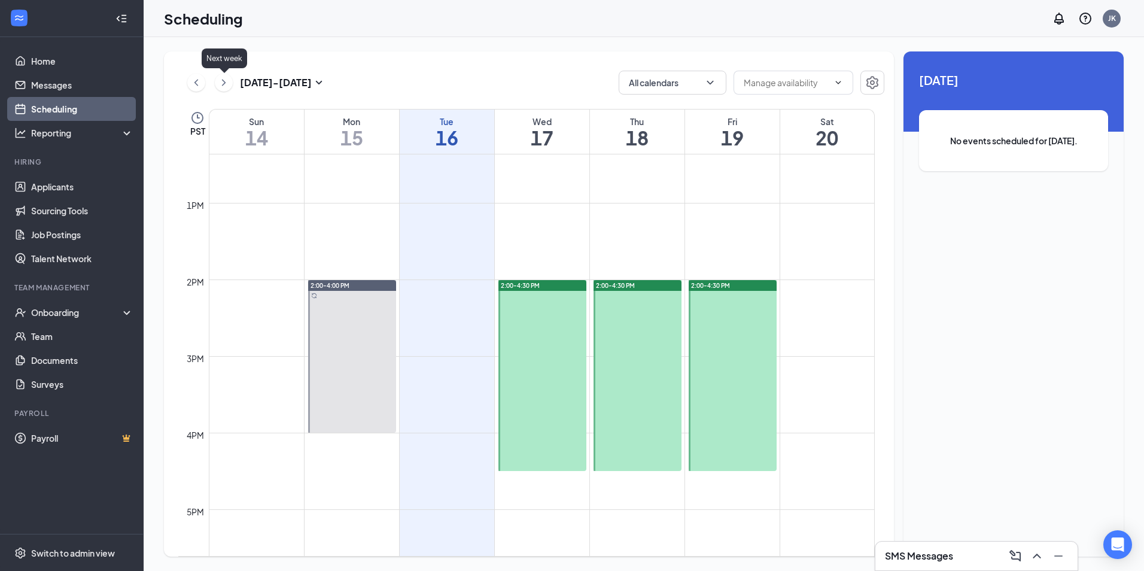
click at [226, 83] on icon "ChevronRight" at bounding box center [224, 82] width 12 height 14
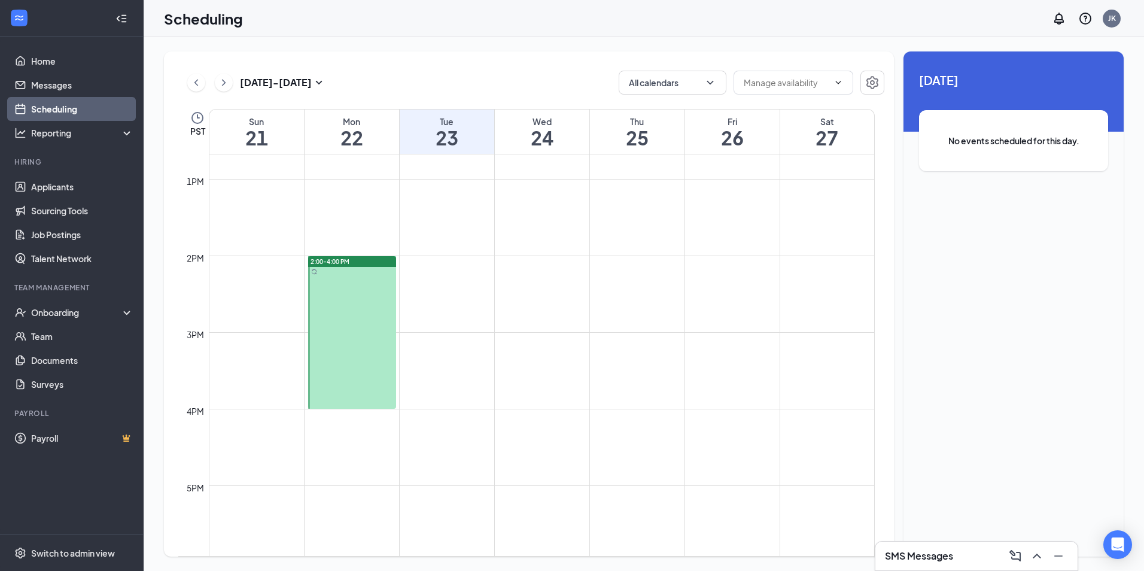
scroll to position [1007, 0]
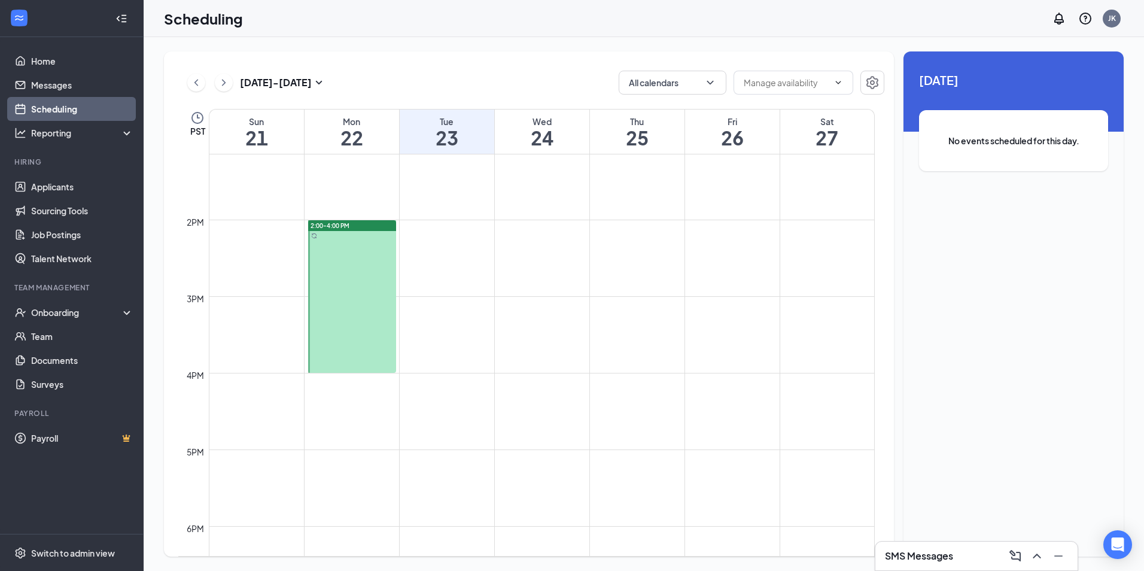
click at [350, 310] on div at bounding box center [352, 296] width 88 height 153
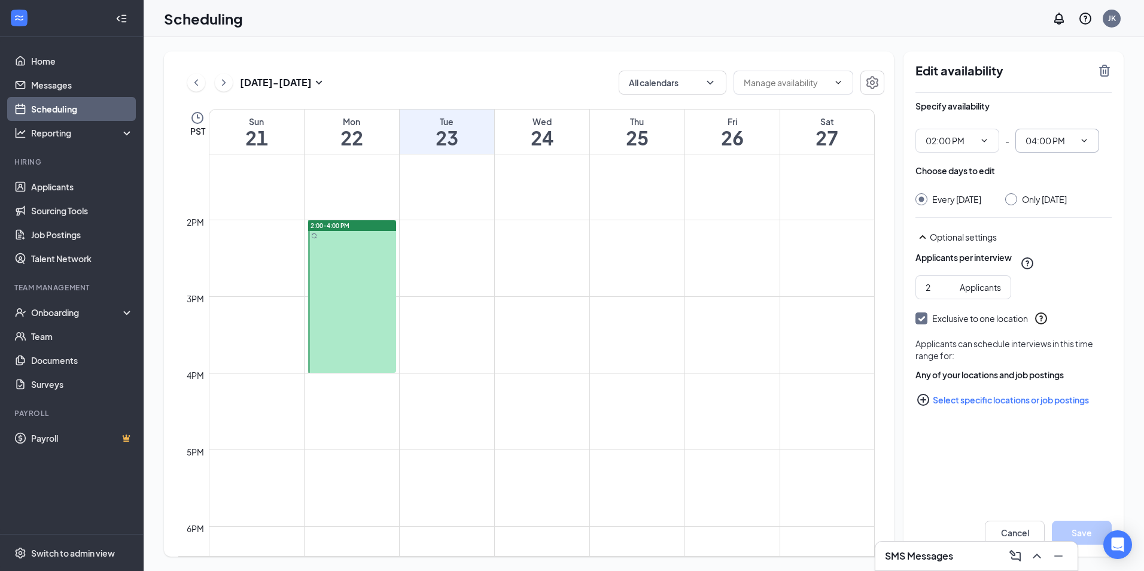
click at [1053, 138] on input "04:00 PM" at bounding box center [1049, 140] width 49 height 13
click at [1052, 278] on div "04:30 PM" at bounding box center [1051, 276] width 35 height 13
type input "04:30 PM"
click at [1068, 524] on button "Save" at bounding box center [1082, 532] width 60 height 24
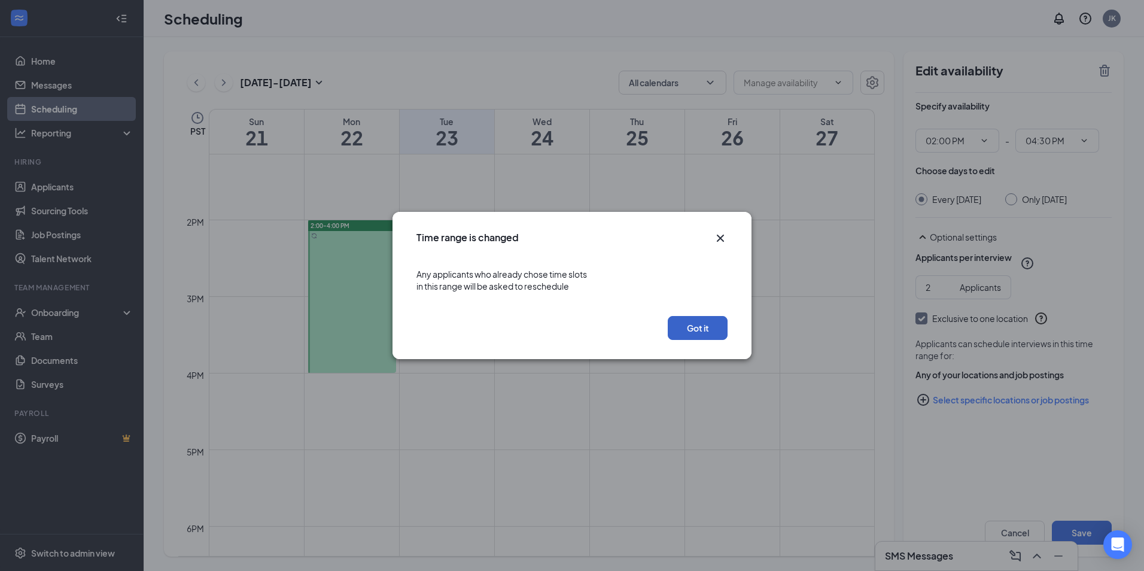
click at [693, 324] on button "Got it" at bounding box center [698, 328] width 60 height 24
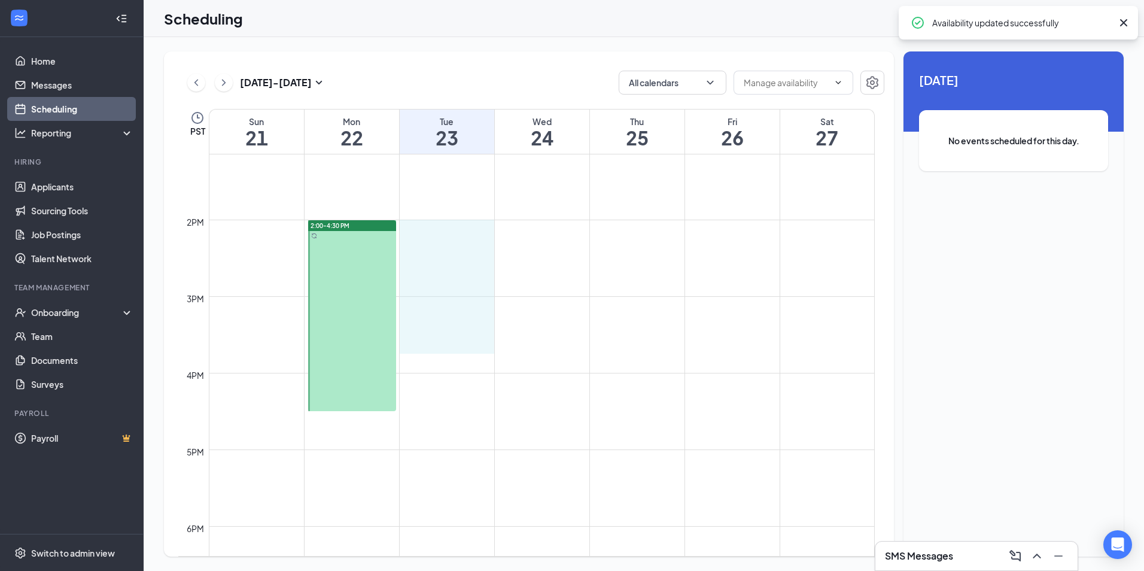
drag, startPoint x: 432, startPoint y: 224, endPoint x: 436, endPoint y: 351, distance: 126.3
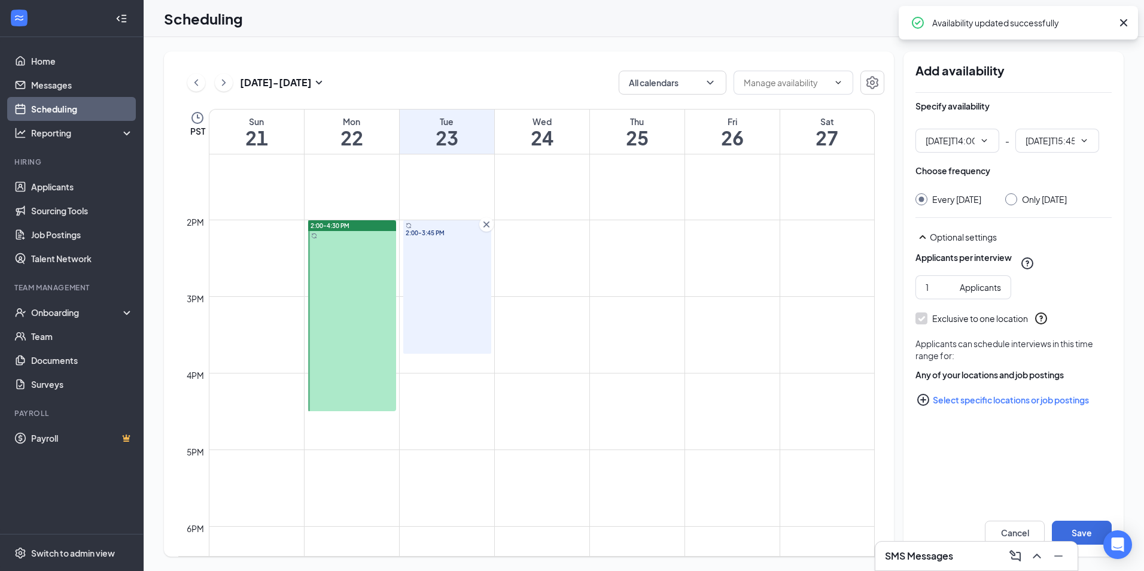
type input "02:00 PM"
click at [1045, 145] on input "03:45 PM" at bounding box center [1049, 140] width 49 height 13
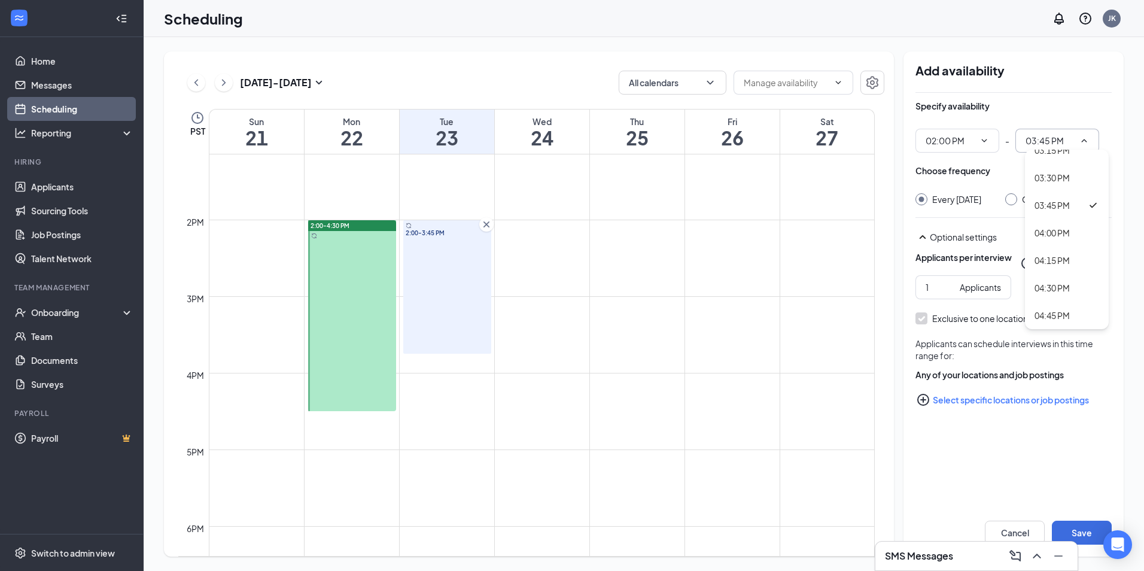
scroll to position [1735, 0]
click at [1049, 214] on div "04:30 PM" at bounding box center [1051, 217] width 35 height 13
type input "04:30 PM"
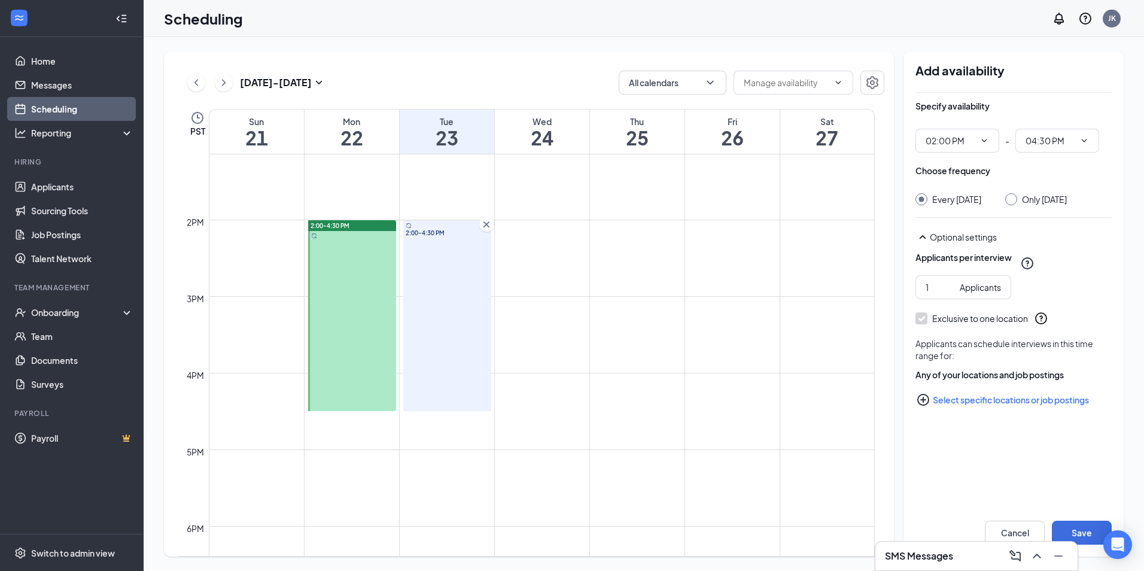
click at [1017, 203] on div at bounding box center [1011, 199] width 12 height 12
click at [1013, 199] on input "Only Tuesday, Sep 23" at bounding box center [1009, 197] width 8 height 8
radio input "true"
radio input "false"
type input "2"
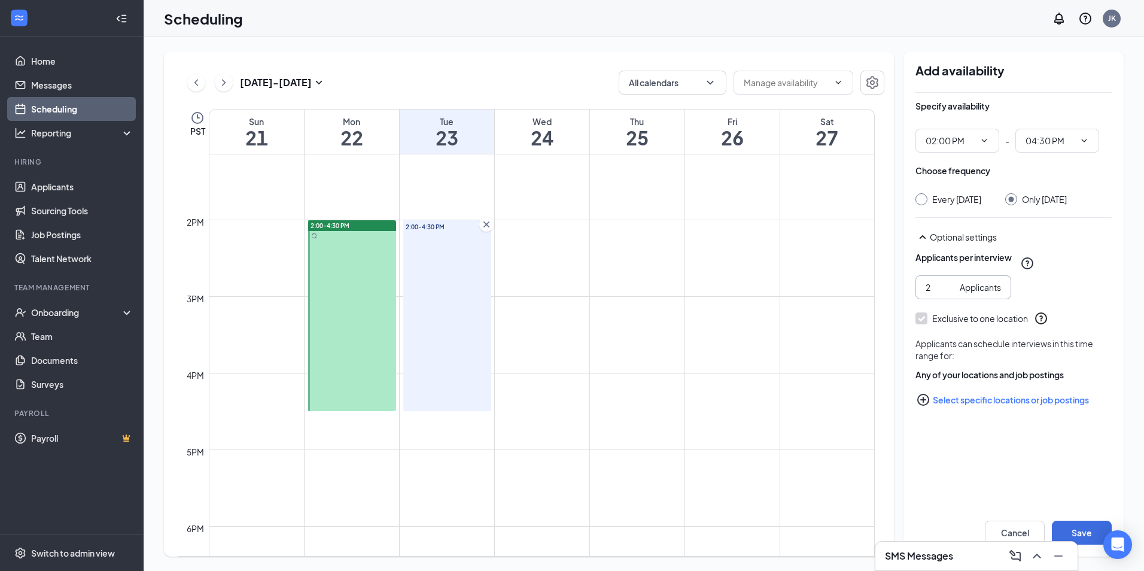
click at [946, 294] on input "2" at bounding box center [939, 287] width 29 height 13
click at [1073, 525] on button "Save" at bounding box center [1082, 532] width 60 height 24
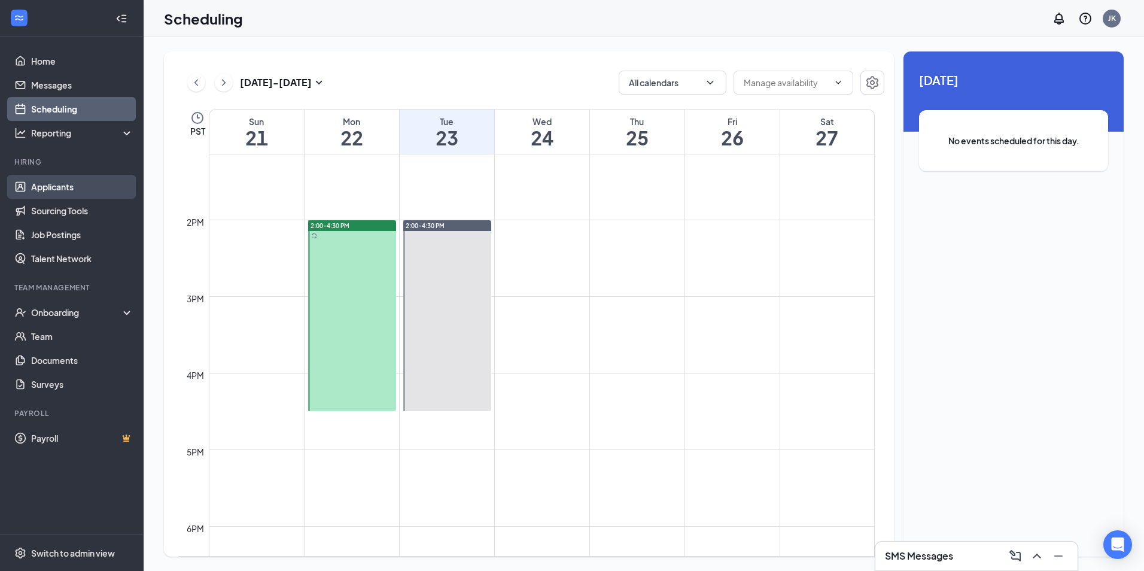
click at [43, 193] on link "Applicants" at bounding box center [82, 187] width 102 height 24
click at [65, 182] on link "Applicants" at bounding box center [82, 187] width 102 height 24
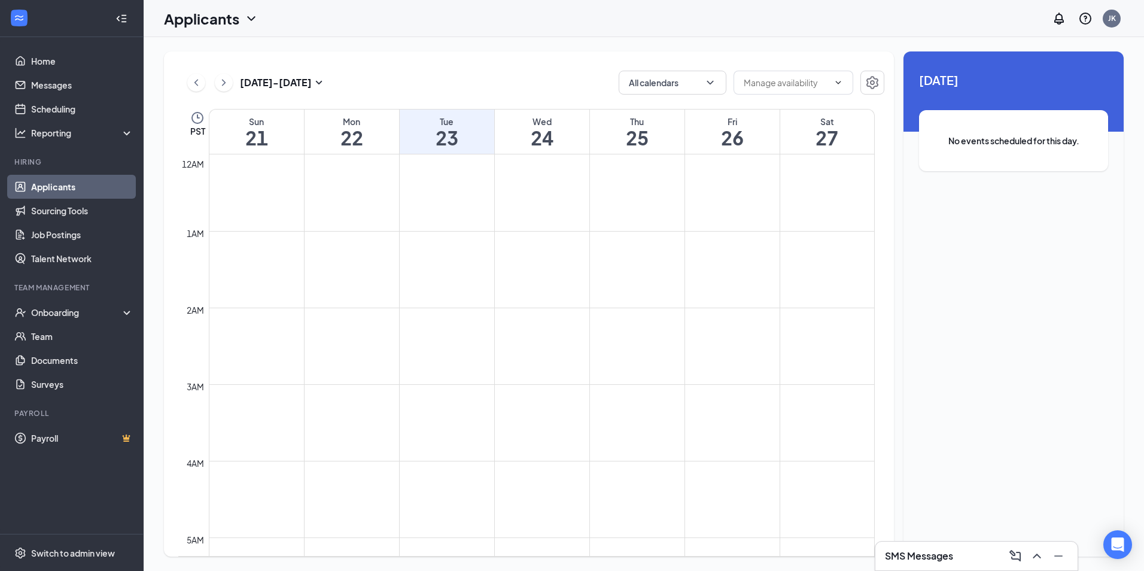
click at [226, 17] on h1 "Applicants" at bounding box center [201, 18] width 75 height 20
click at [212, 51] on link "Applicants" at bounding box center [235, 52] width 129 height 12
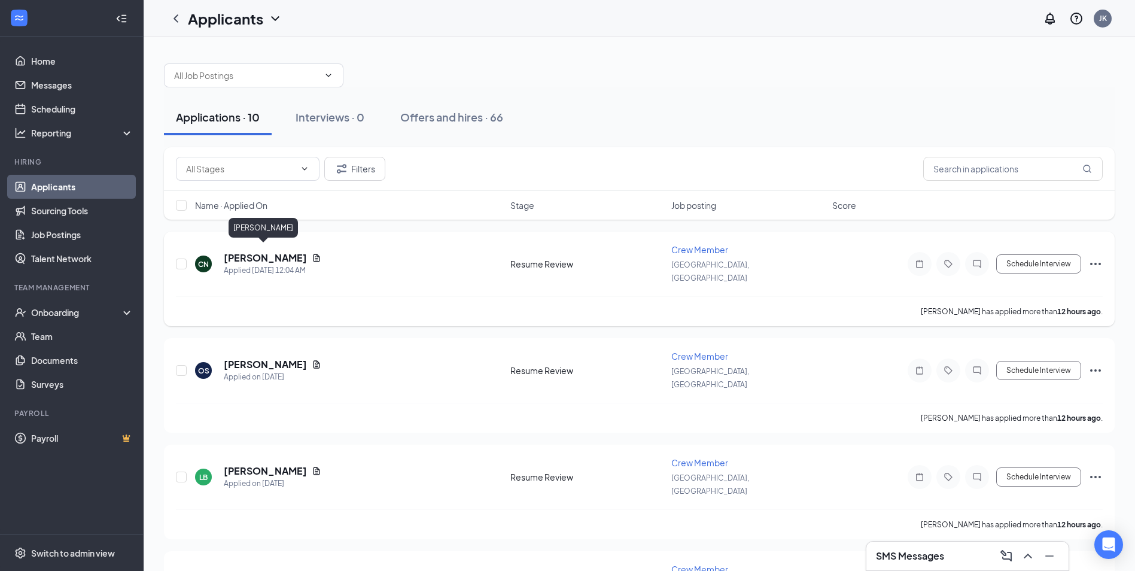
click at [275, 251] on h5 "[PERSON_NAME]" at bounding box center [265, 257] width 83 height 13
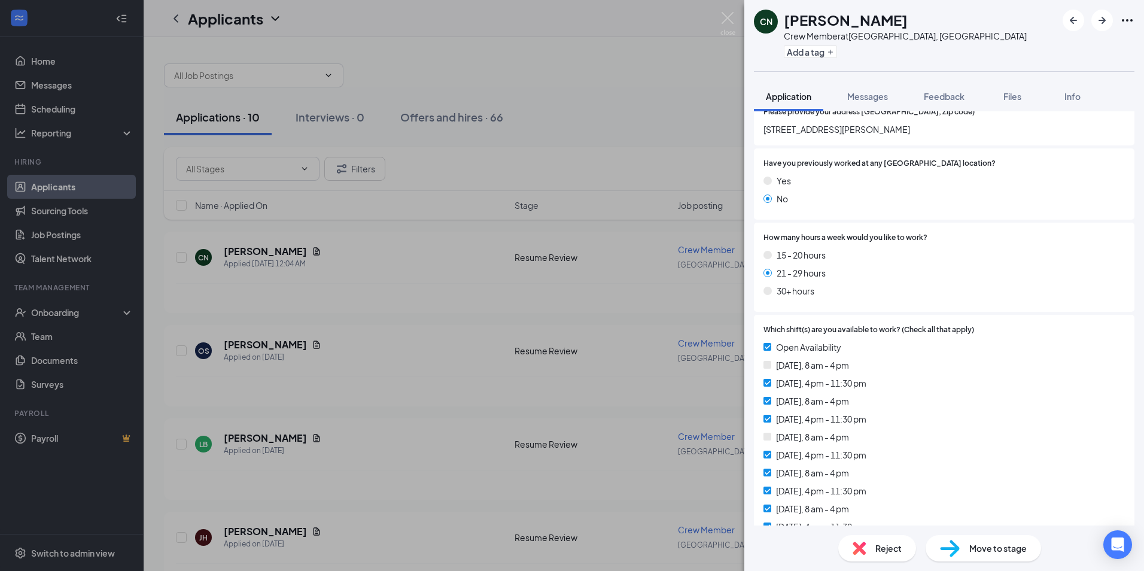
scroll to position [239, 0]
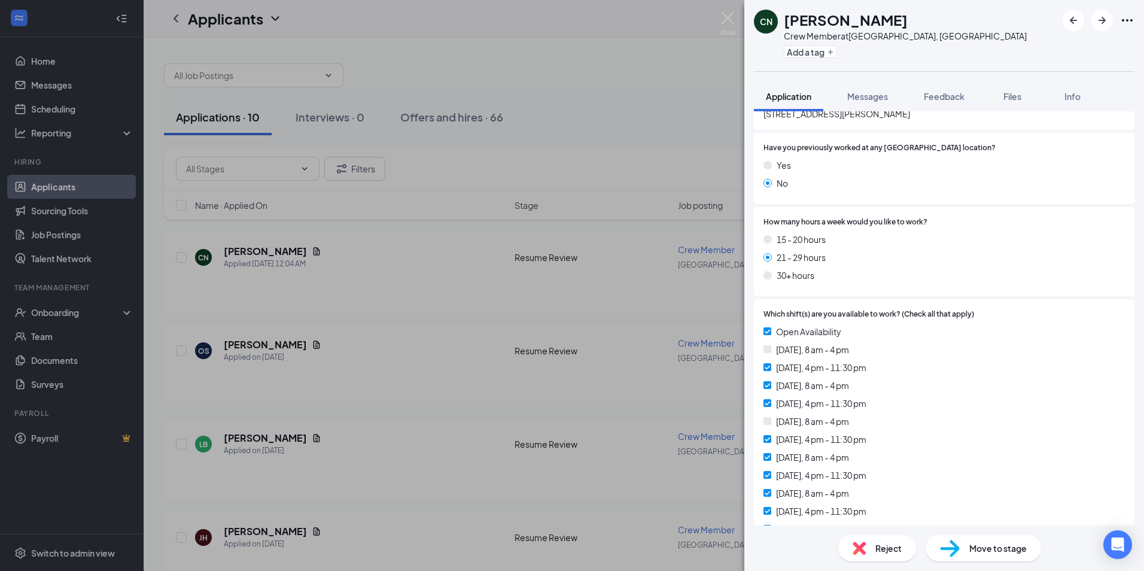
click at [1006, 544] on span "Move to stage" at bounding box center [997, 547] width 57 height 13
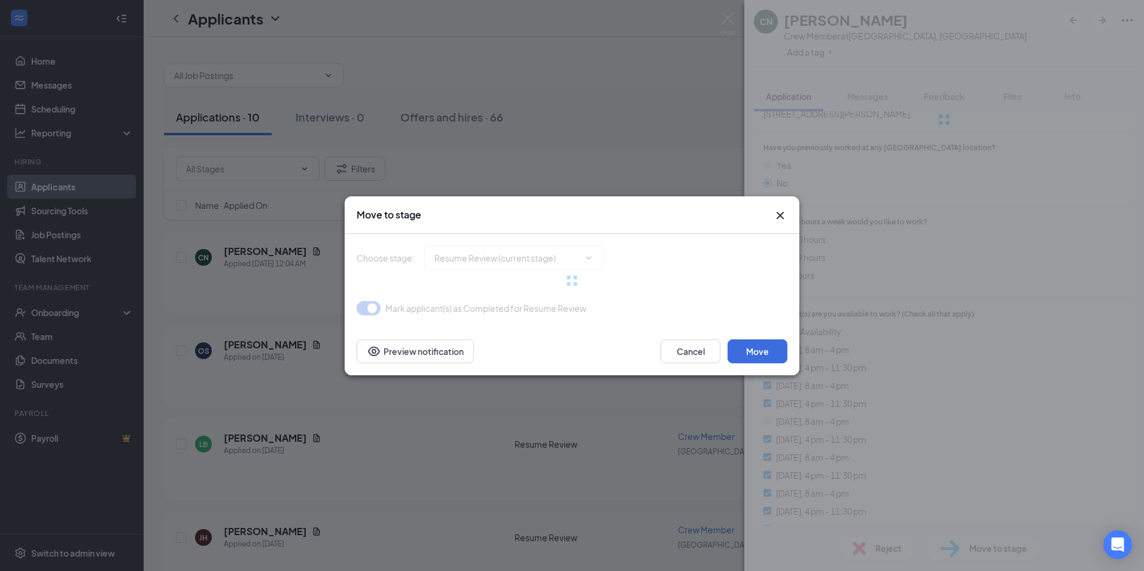
type input "Onsite Interview (next stage)"
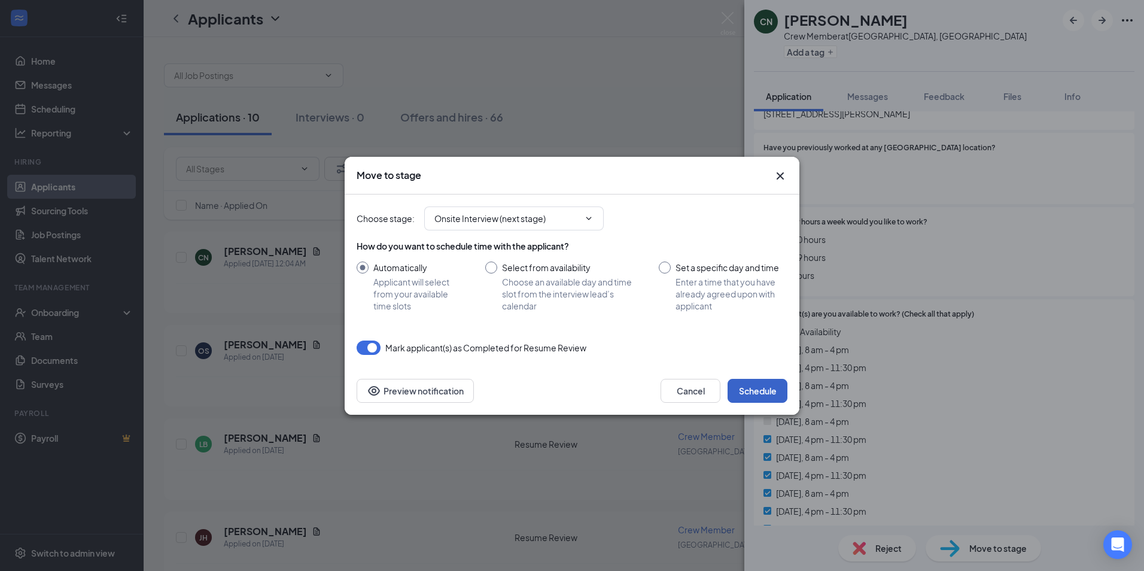
click at [762, 388] on button "Schedule" at bounding box center [757, 391] width 60 height 24
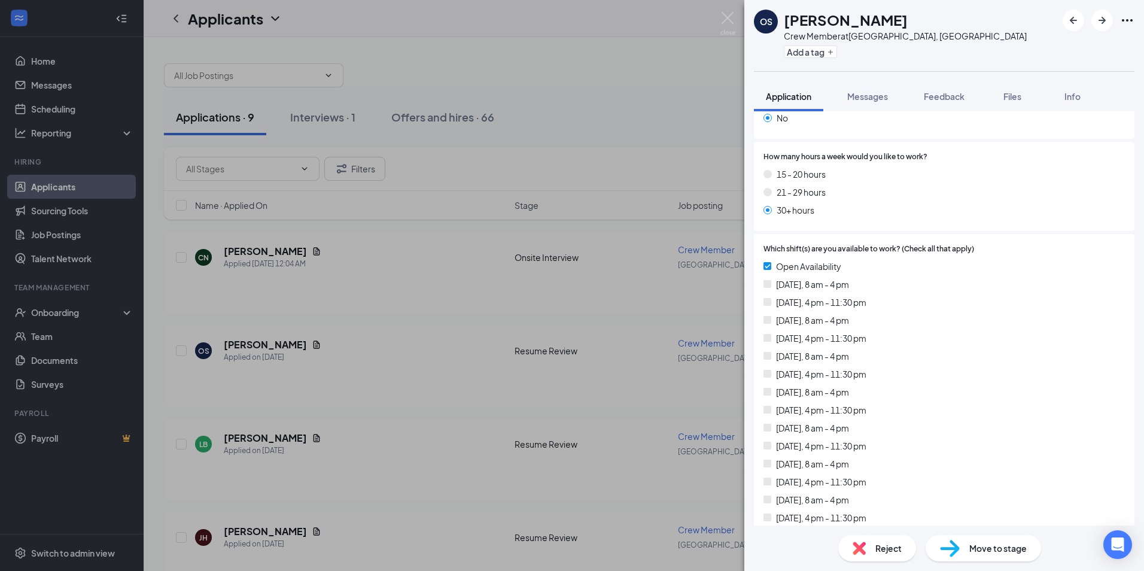
scroll to position [299, 0]
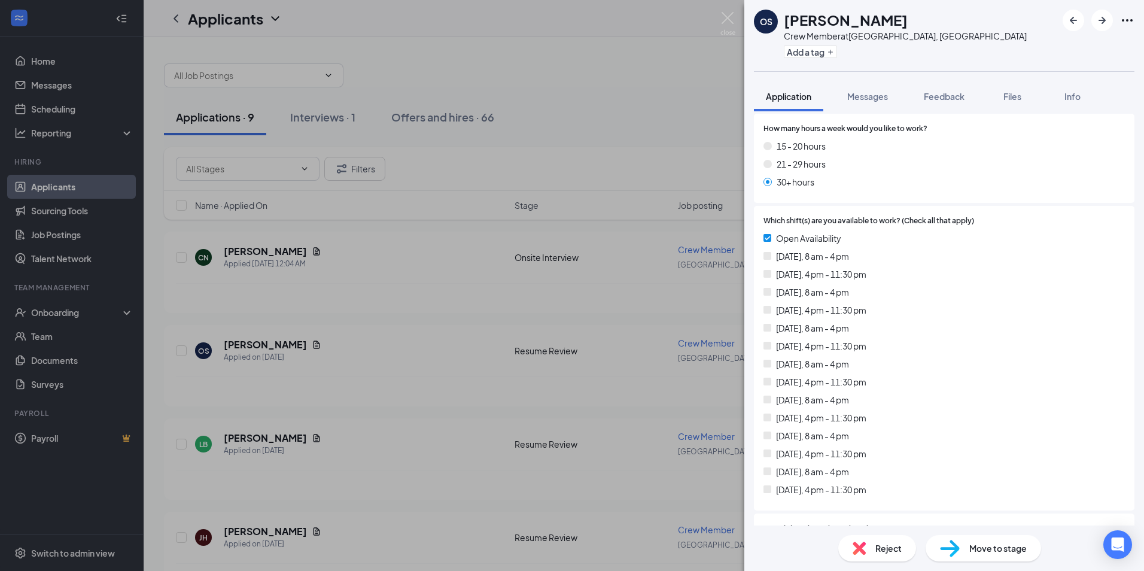
click at [372, 370] on div "OS [PERSON_NAME] Crew Member at [GEOGRAPHIC_DATA], [GEOGRAPHIC_DATA] Add a tag …" at bounding box center [572, 285] width 1144 height 571
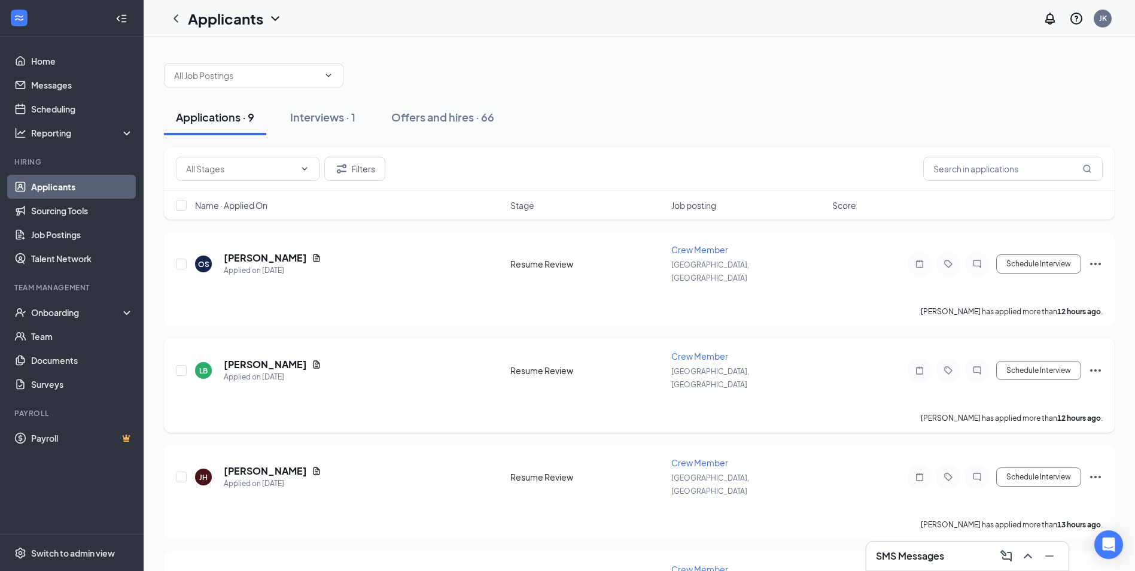
click at [299, 360] on div "LB Luke Bakus Applied on Sep 15" at bounding box center [349, 370] width 308 height 25
click at [371, 257] on div "OS Oonagh Strong Applied on Sep 15" at bounding box center [349, 263] width 308 height 25
click at [255, 253] on h5 "[PERSON_NAME]" at bounding box center [265, 257] width 83 height 13
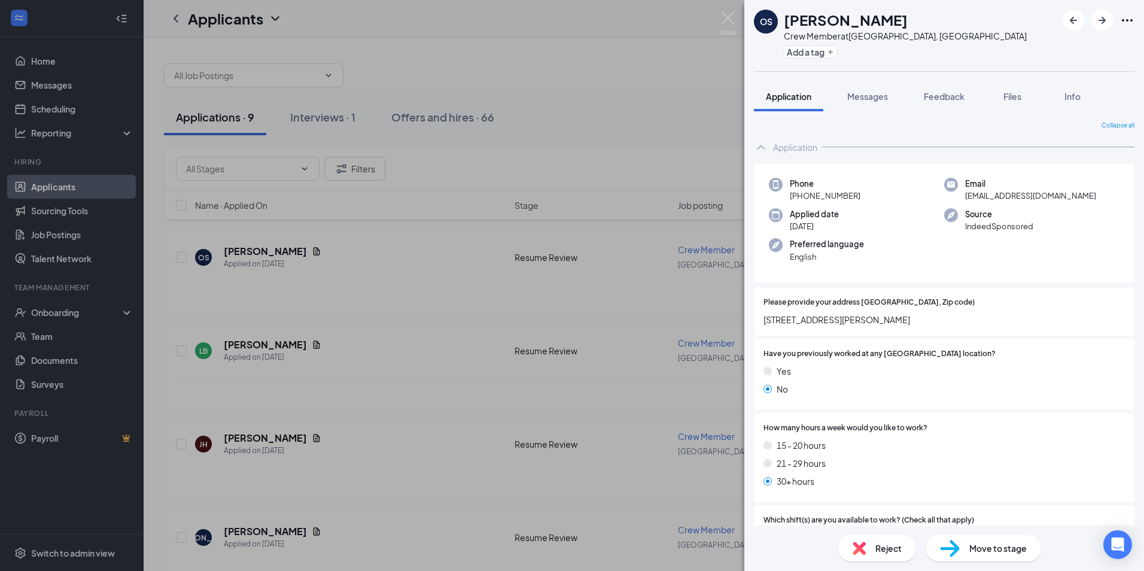
click at [979, 546] on span "Move to stage" at bounding box center [997, 547] width 57 height 13
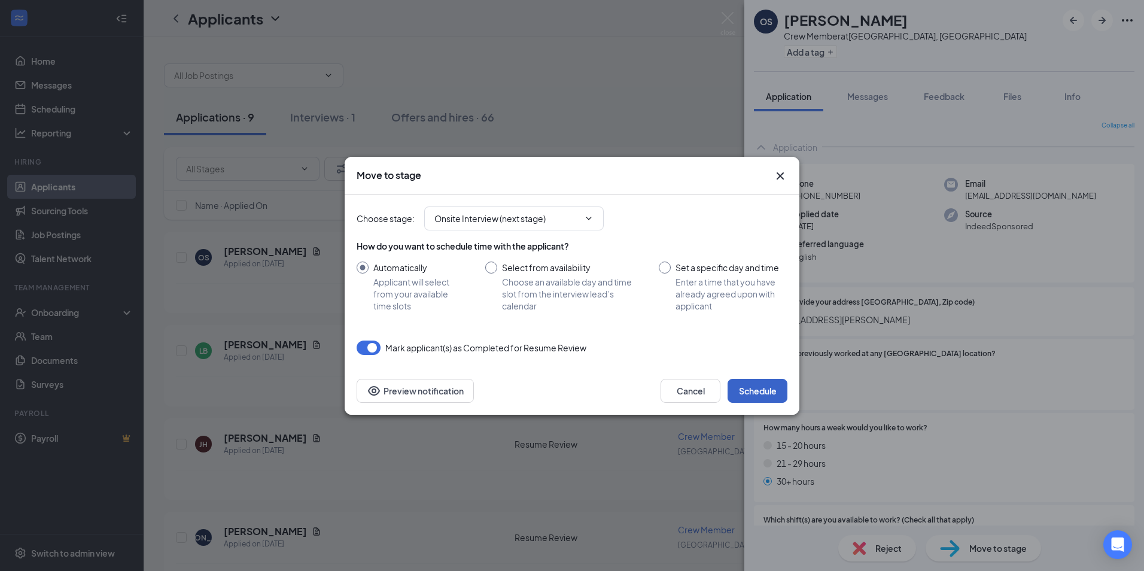
click at [766, 396] on button "Schedule" at bounding box center [757, 391] width 60 height 24
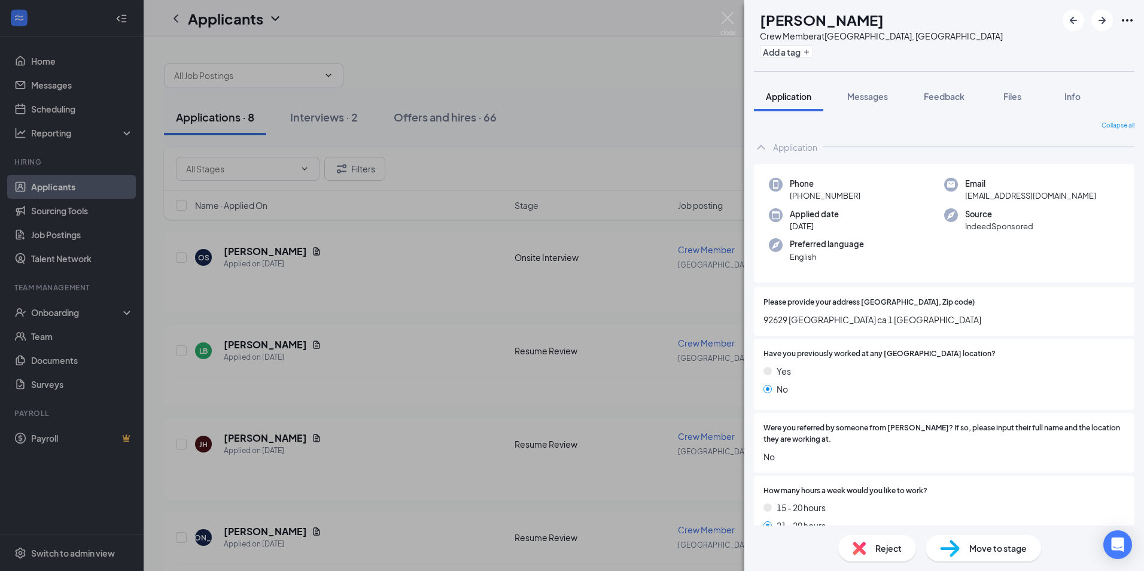
click at [298, 322] on div "LB [PERSON_NAME] Crew Member at [GEOGRAPHIC_DATA], [GEOGRAPHIC_DATA] Add a tag …" at bounding box center [572, 285] width 1144 height 571
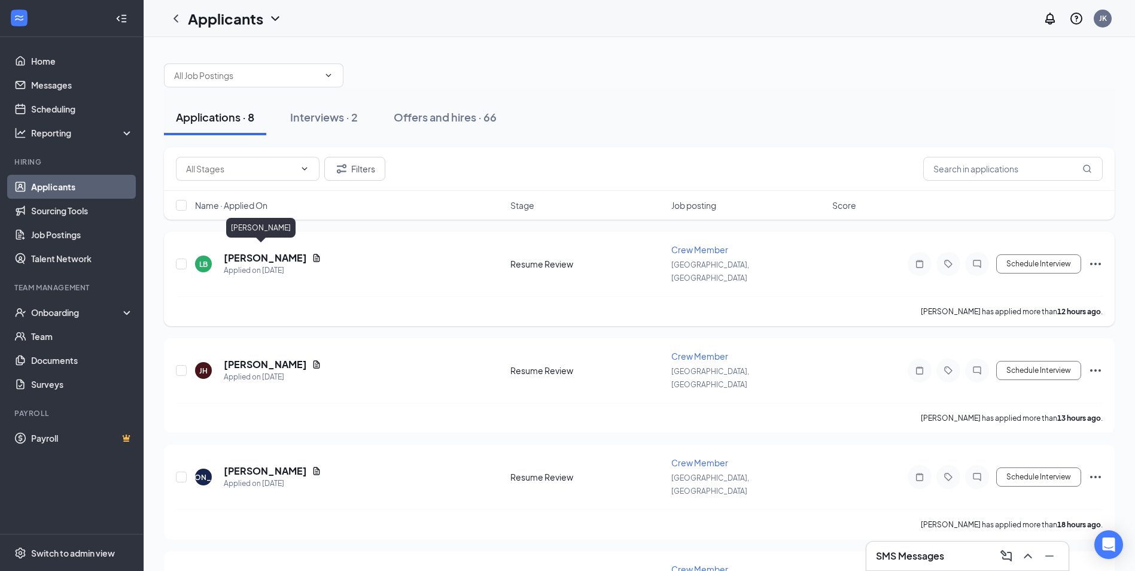
click at [244, 251] on h5 "[PERSON_NAME]" at bounding box center [265, 257] width 83 height 13
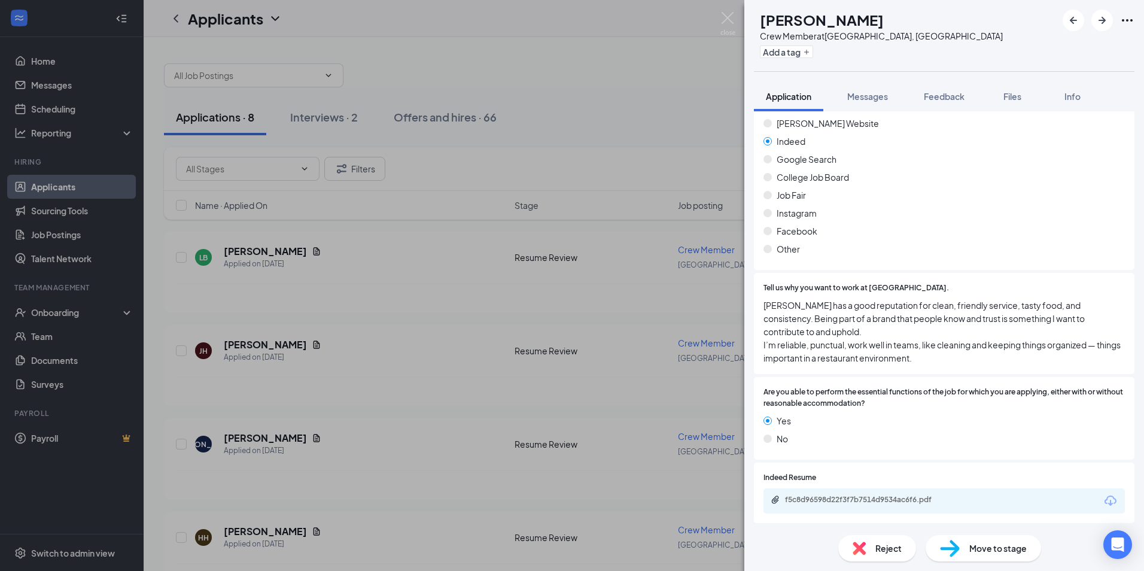
scroll to position [897, 0]
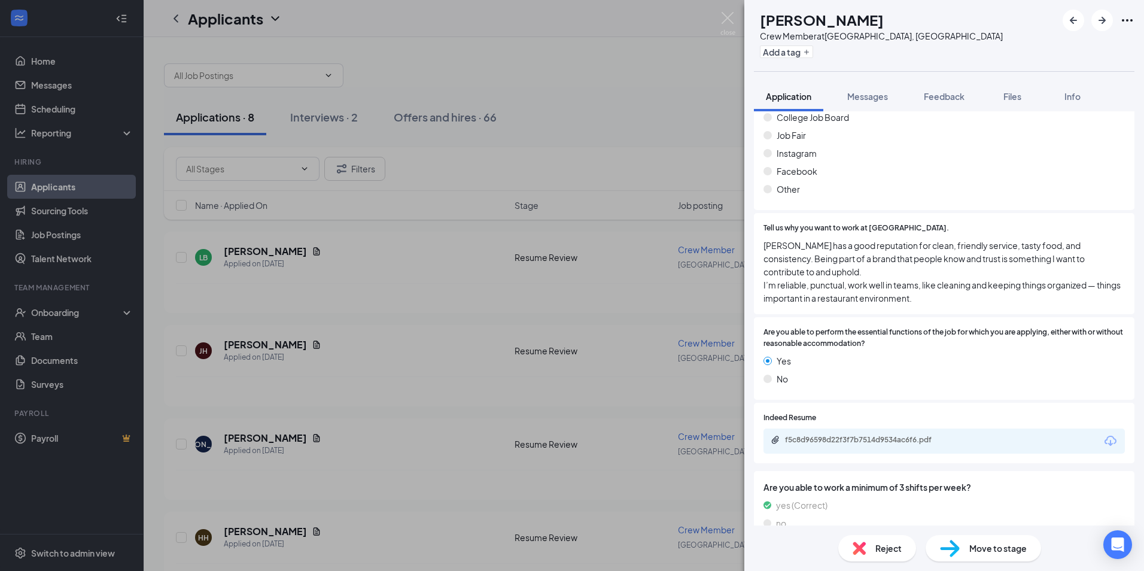
click at [1003, 545] on span "Move to stage" at bounding box center [997, 547] width 57 height 13
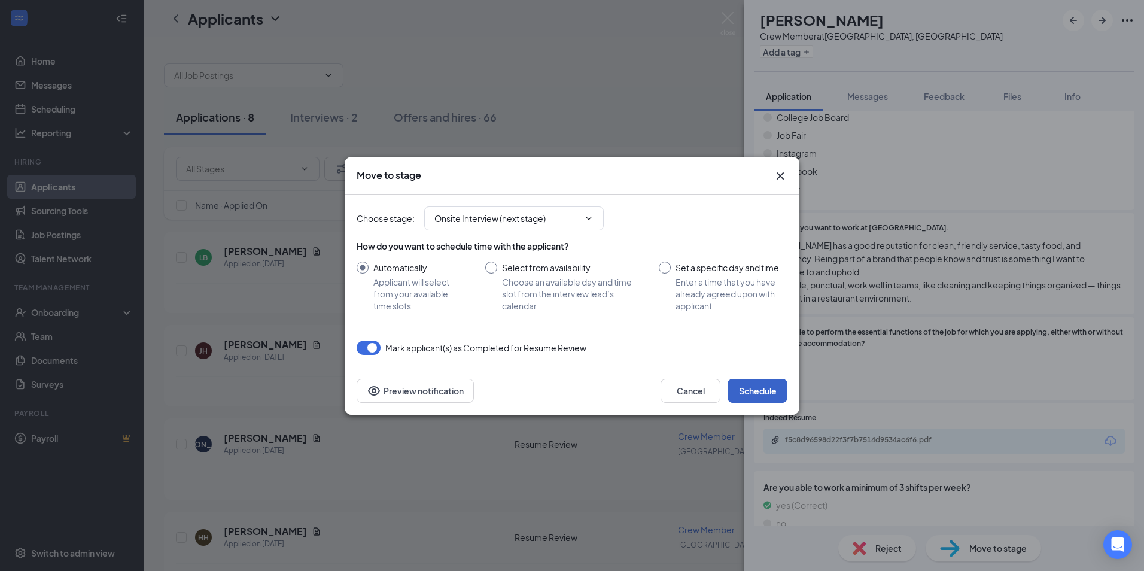
click at [784, 390] on button "Schedule" at bounding box center [757, 391] width 60 height 24
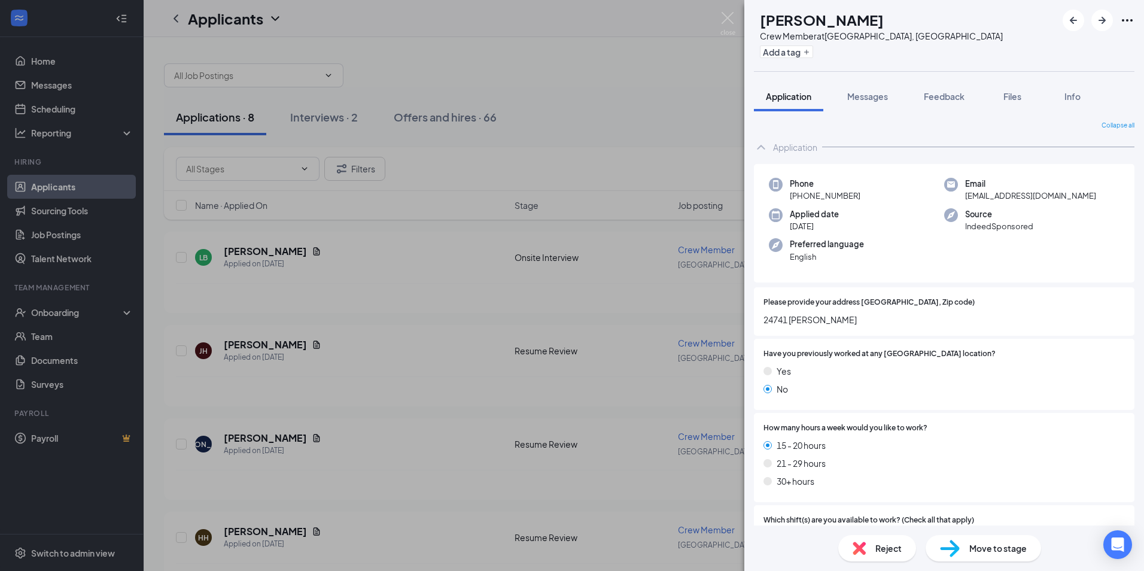
click at [456, 394] on div "[PERSON_NAME] Crew Member at [GEOGRAPHIC_DATA], [GEOGRAPHIC_DATA] Add a tag App…" at bounding box center [572, 285] width 1144 height 571
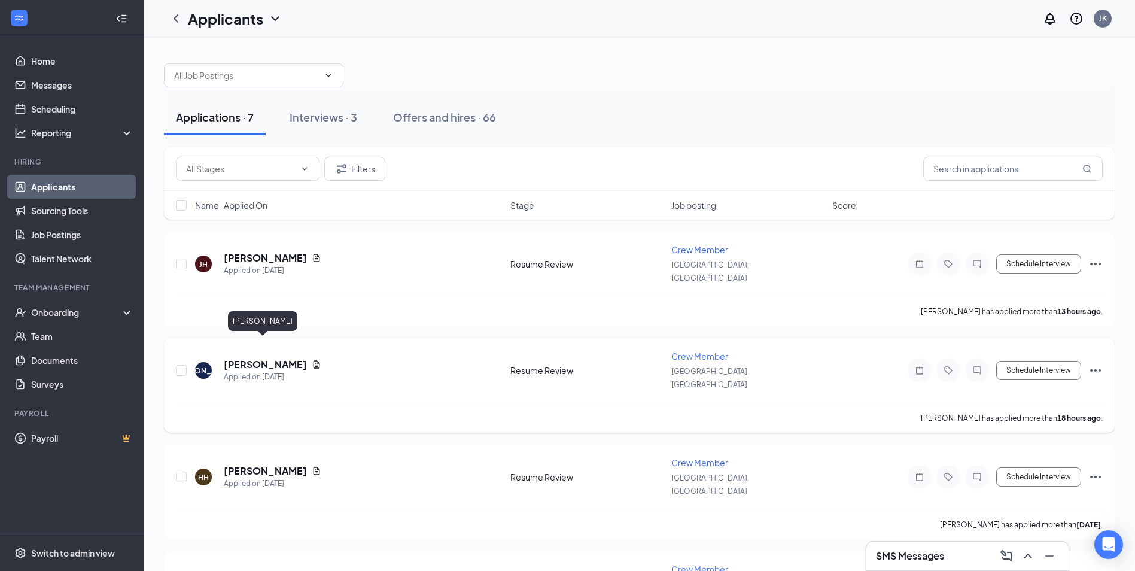
click at [267, 358] on h5 "[PERSON_NAME]" at bounding box center [265, 364] width 83 height 13
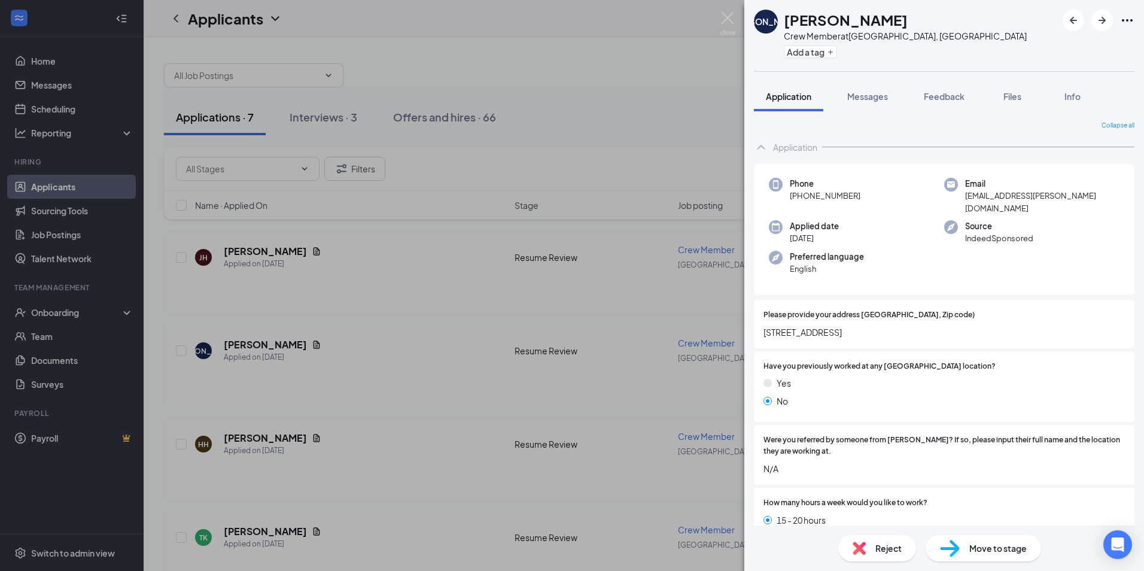
click at [875, 546] on span "Reject" at bounding box center [888, 547] width 26 height 13
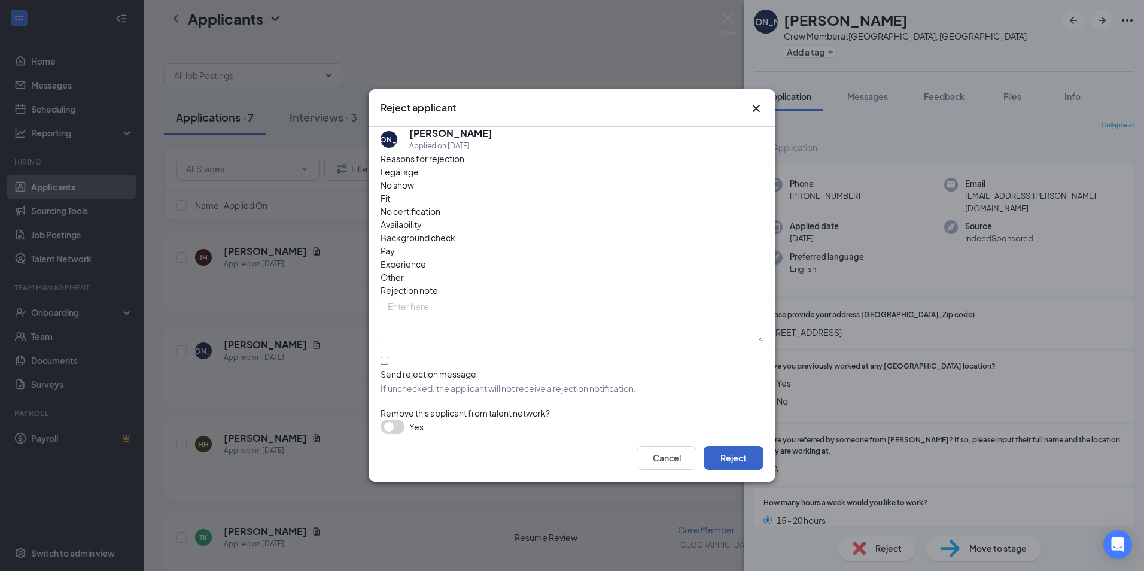
click at [745, 451] on button "Reject" at bounding box center [734, 458] width 60 height 24
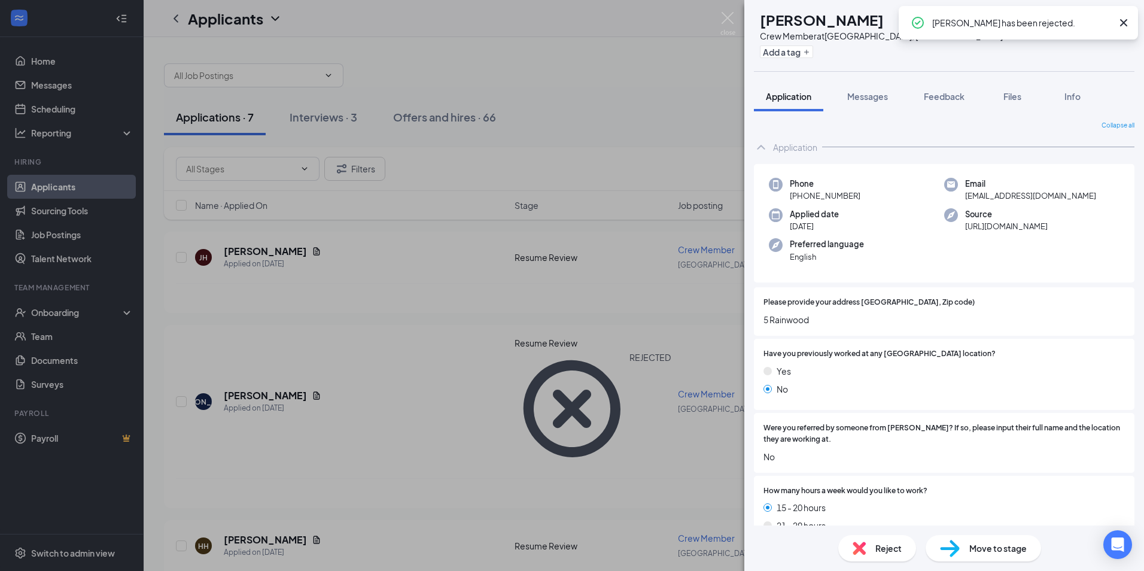
click at [415, 361] on div "HH [PERSON_NAME] Crew Member at [GEOGRAPHIC_DATA], [GEOGRAPHIC_DATA] Add a tag …" at bounding box center [572, 285] width 1144 height 571
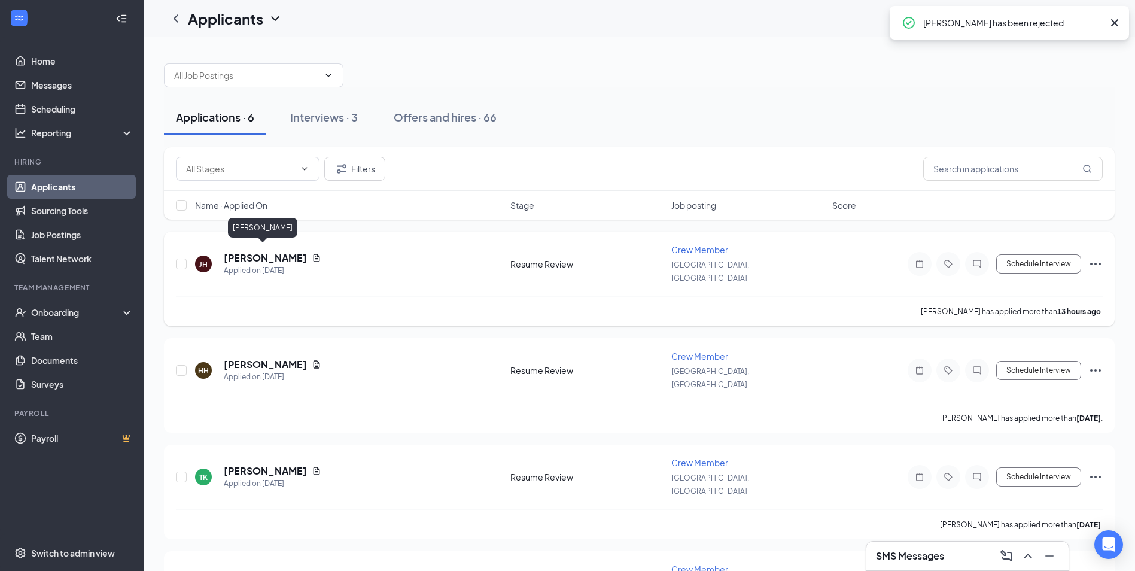
click at [243, 251] on h5 "[PERSON_NAME]" at bounding box center [265, 257] width 83 height 13
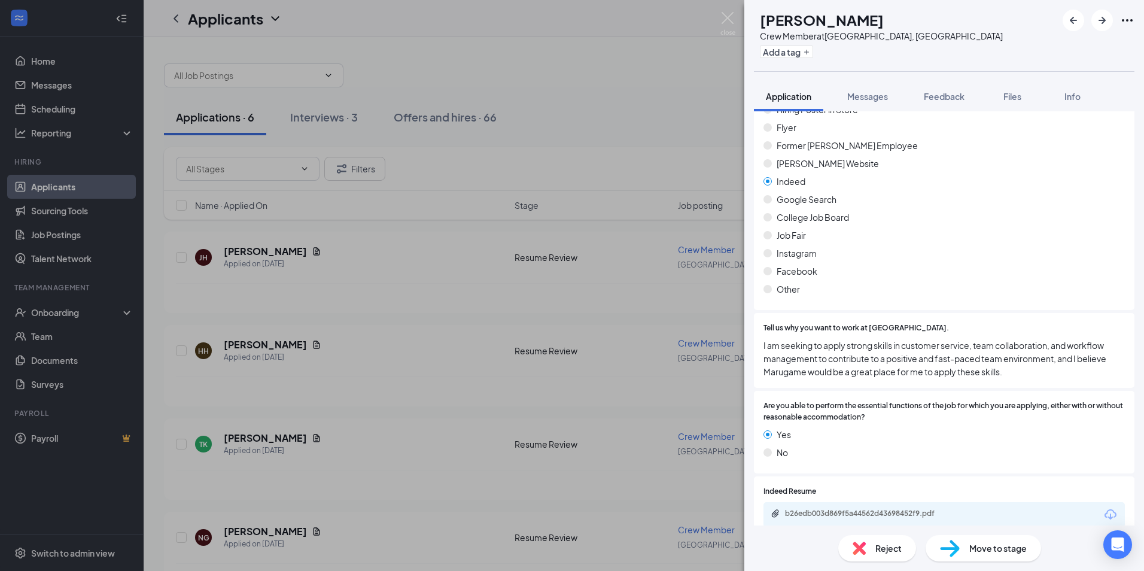
scroll to position [838, 0]
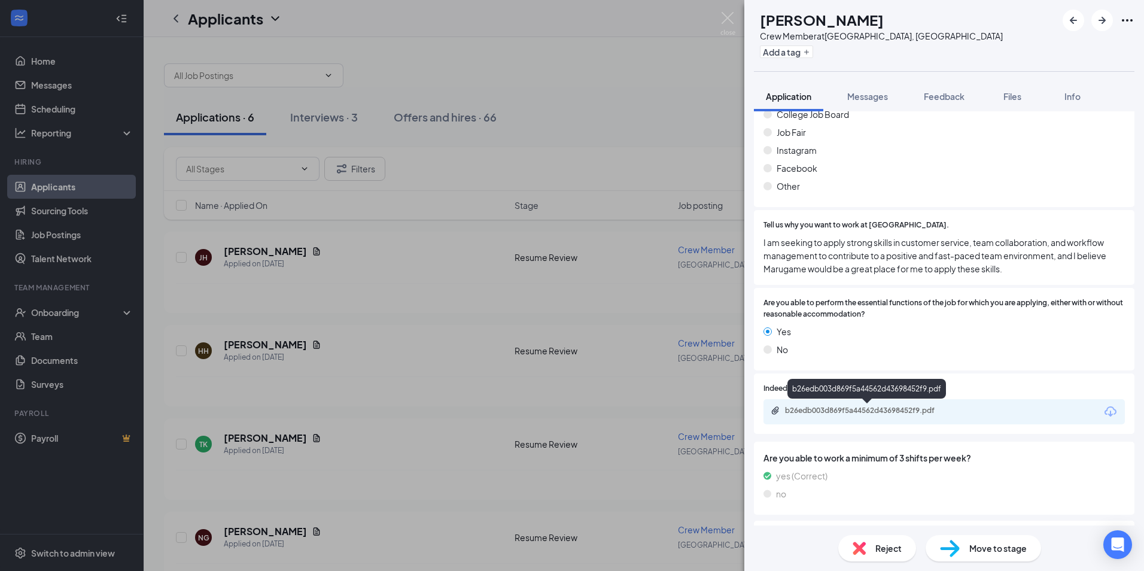
click at [859, 417] on div "b26edb003d869f5a44562d43698452f9.pdf" at bounding box center [868, 411] width 194 height 11
click at [888, 540] on div "Reject" at bounding box center [877, 548] width 78 height 26
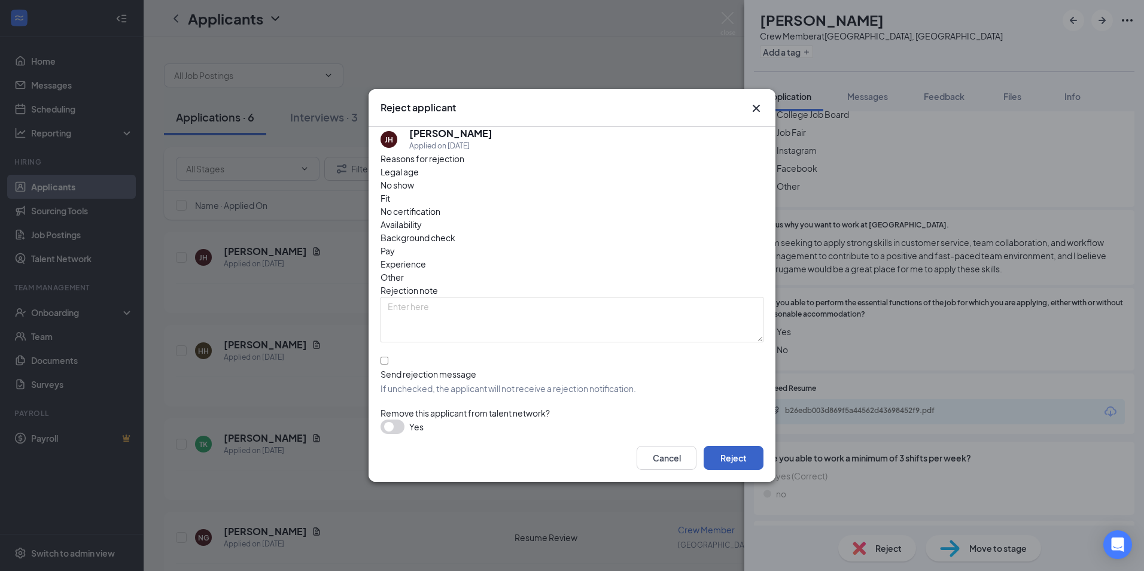
click at [730, 454] on button "Reject" at bounding box center [734, 458] width 60 height 24
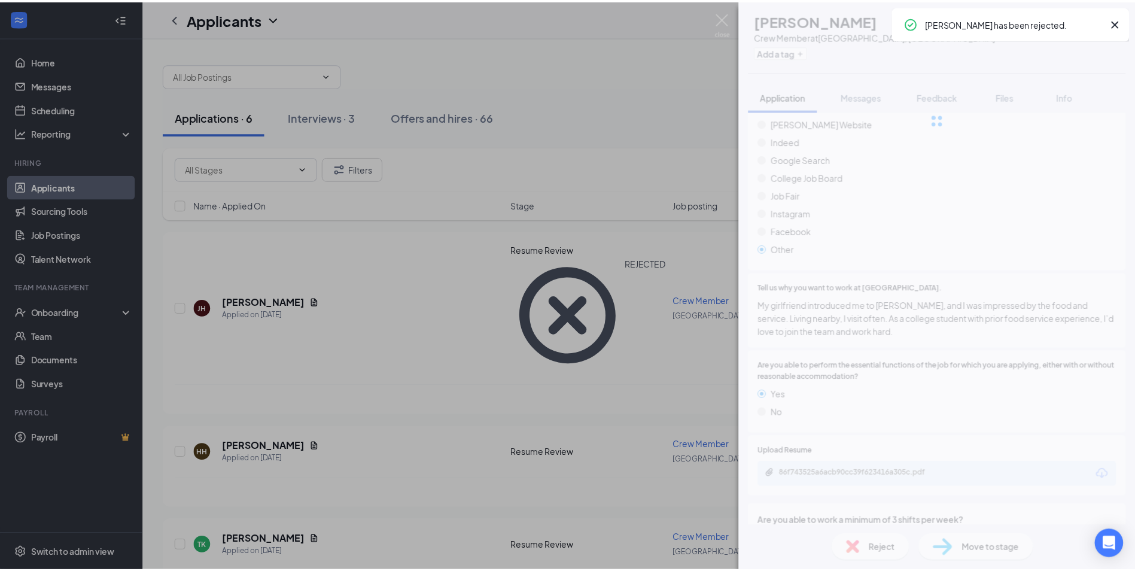
scroll to position [593, 0]
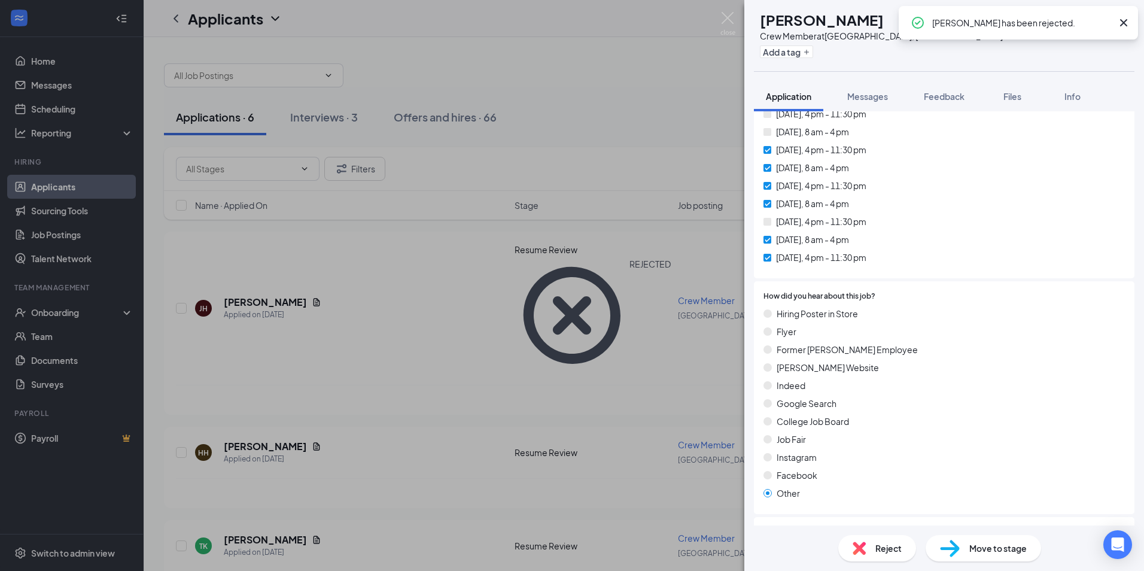
click at [609, 93] on div "HH [PERSON_NAME] Crew Member at [GEOGRAPHIC_DATA], [GEOGRAPHIC_DATA] Add a tag …" at bounding box center [572, 285] width 1144 height 571
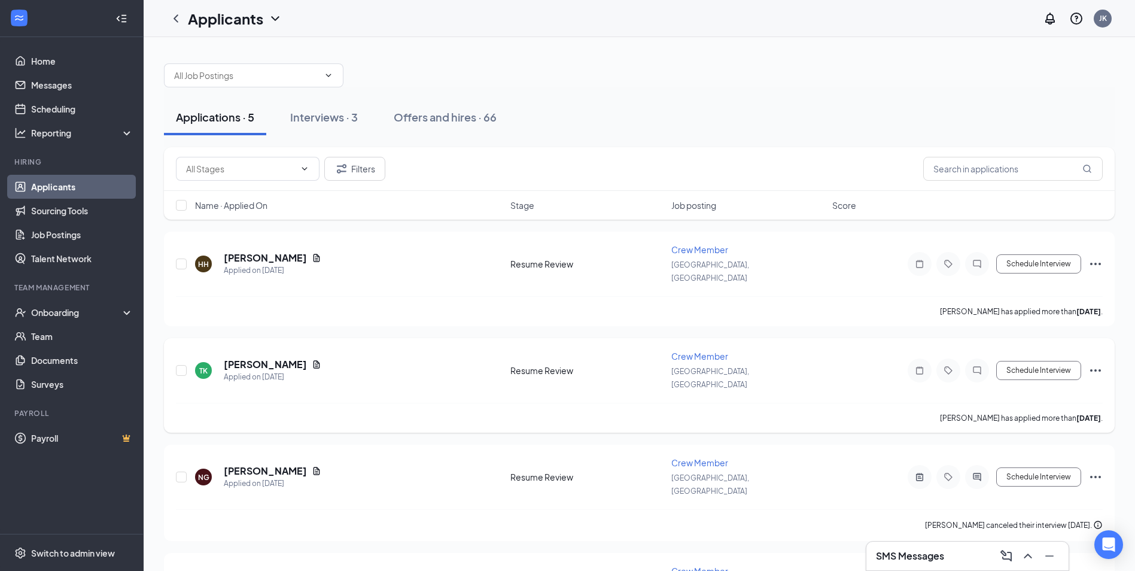
click at [903, 358] on div "Schedule Interview" at bounding box center [994, 370] width 215 height 24
